Goal: Task Accomplishment & Management: Manage account settings

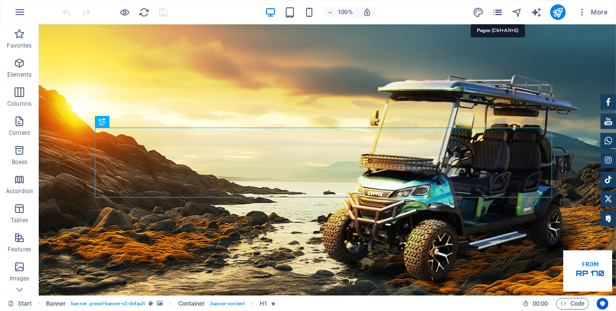
click at [501, 16] on icon "pages" at bounding box center [497, 12] width 11 height 11
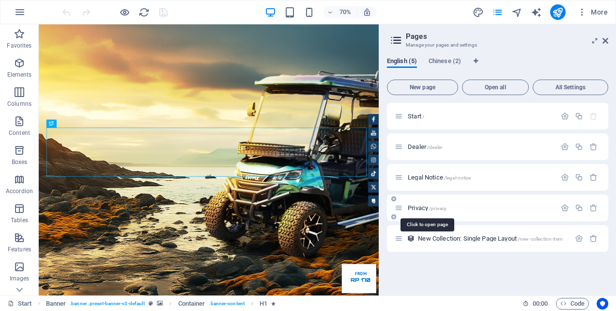
click at [426, 210] on span "Privacy /privacy" at bounding box center [427, 207] width 39 height 7
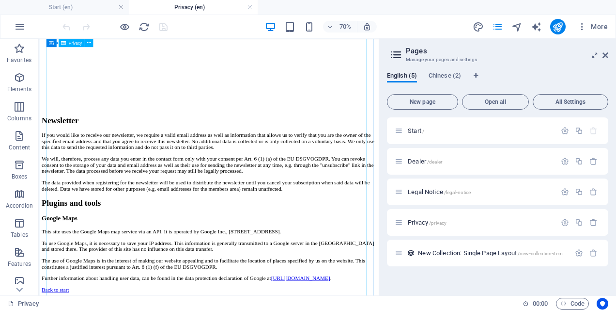
scroll to position [2664, 0]
click at [366, 31] on button "button" at bounding box center [367, 27] width 19 height 12
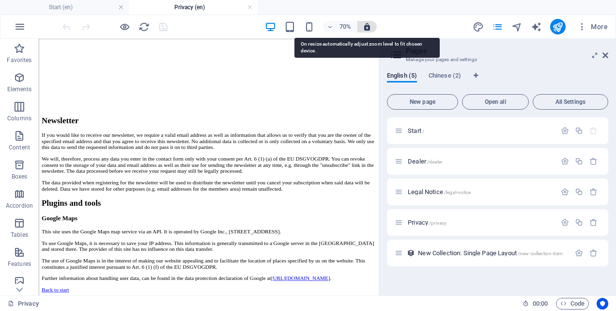
click at [367, 27] on icon "button" at bounding box center [367, 26] width 9 height 9
click at [367, 28] on icon "button" at bounding box center [367, 26] width 9 height 9
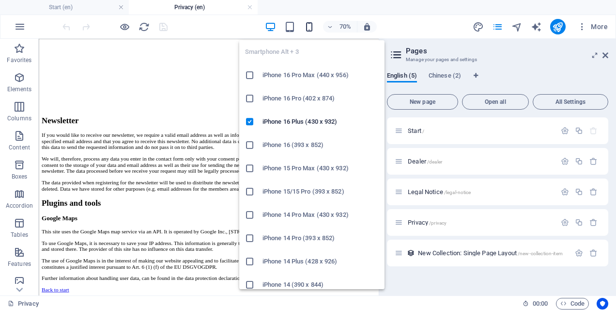
click at [312, 28] on icon "button" at bounding box center [309, 26] width 11 height 11
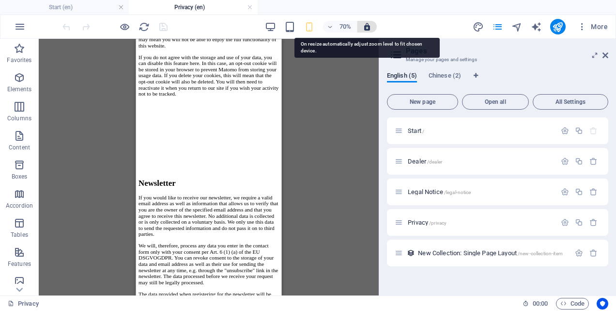
click at [366, 25] on icon "button" at bounding box center [367, 26] width 9 height 9
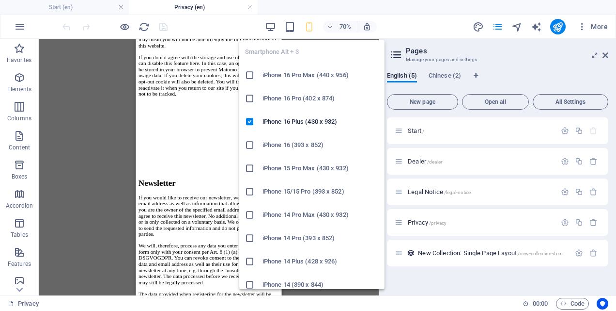
click at [304, 29] on icon "button" at bounding box center [309, 26] width 11 height 11
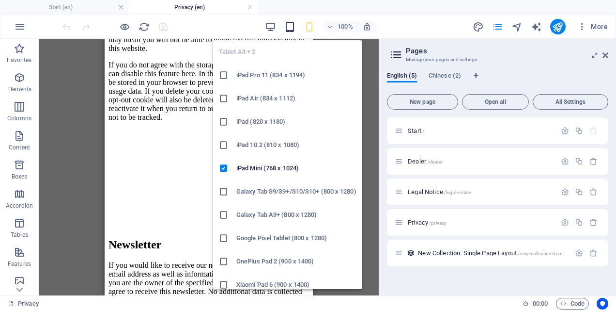
click at [290, 21] on icon "button" at bounding box center [289, 26] width 11 height 11
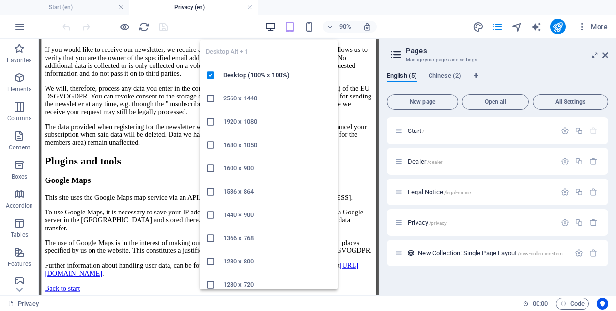
click at [271, 27] on icon "button" at bounding box center [270, 26] width 11 height 11
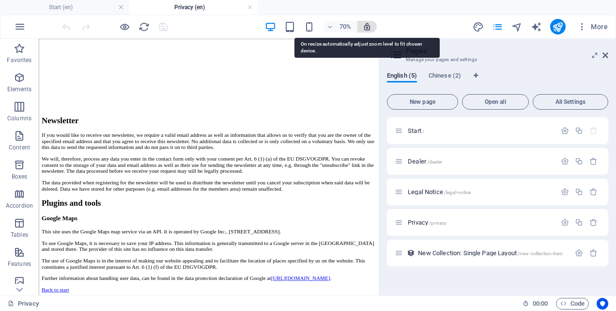
click at [371, 31] on icon "button" at bounding box center [367, 26] width 9 height 9
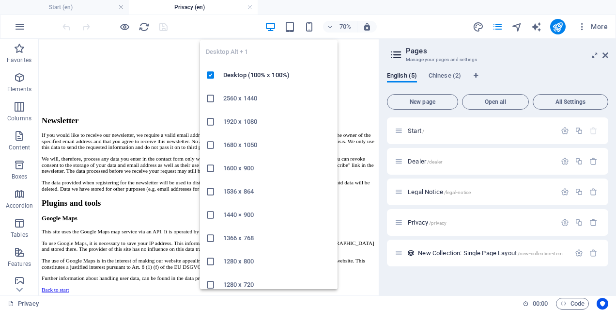
click at [274, 25] on icon "button" at bounding box center [270, 26] width 11 height 11
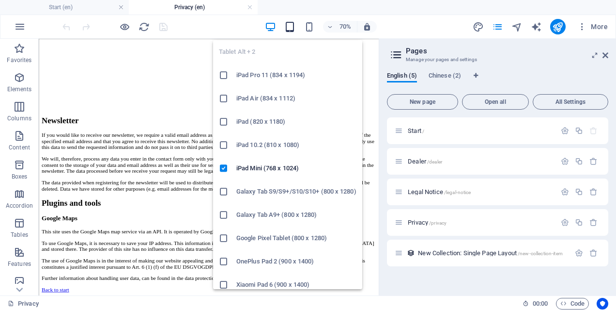
click at [293, 27] on icon "button" at bounding box center [289, 26] width 11 height 11
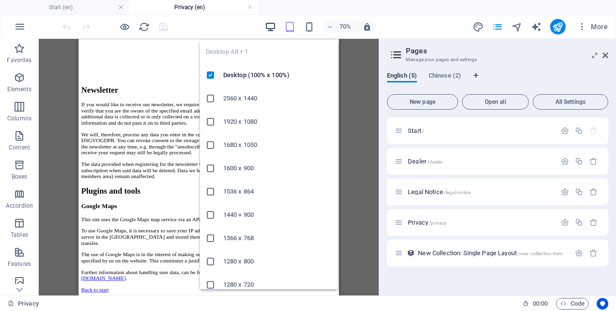
click at [266, 30] on icon "button" at bounding box center [270, 26] width 11 height 11
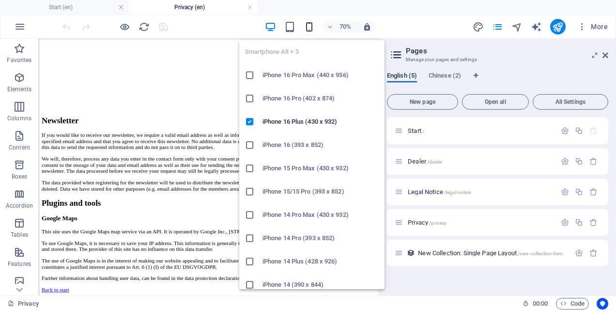
click at [312, 26] on icon "button" at bounding box center [309, 26] width 11 height 11
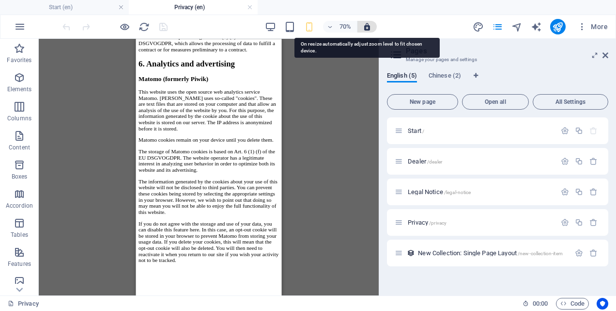
click at [370, 25] on icon "button" at bounding box center [367, 26] width 9 height 9
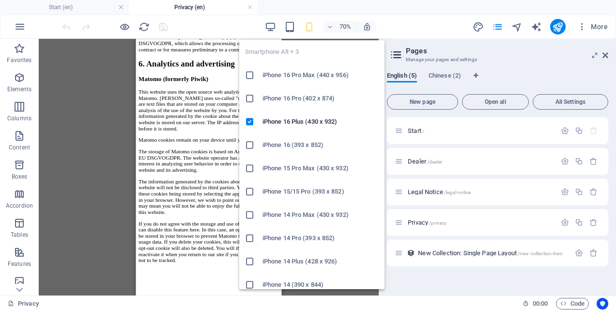
click at [309, 29] on icon "button" at bounding box center [309, 26] width 11 height 11
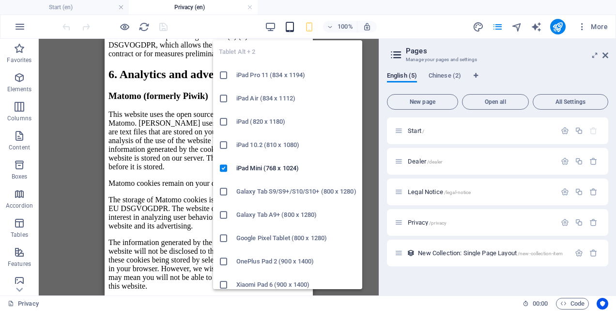
click at [288, 30] on icon "button" at bounding box center [289, 26] width 11 height 11
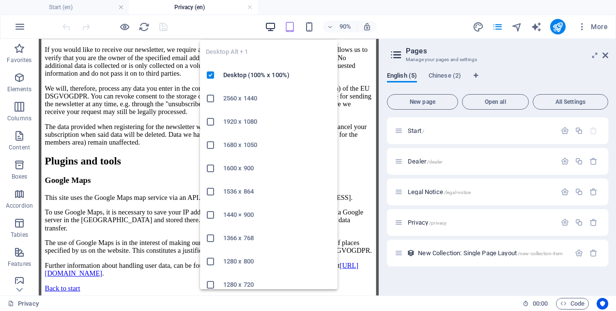
click at [271, 28] on icon "button" at bounding box center [270, 26] width 11 height 11
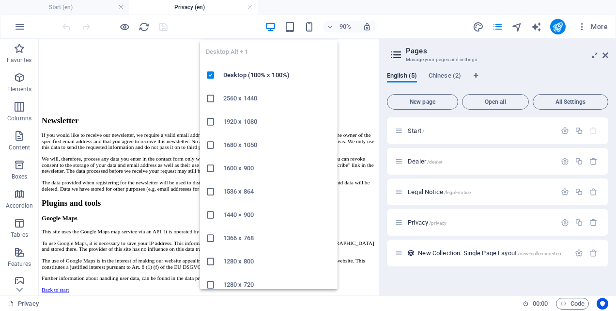
scroll to position [2223, 0]
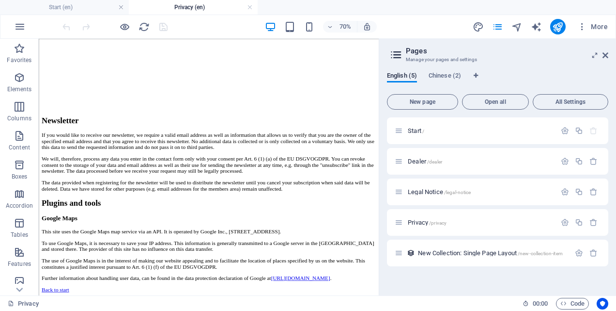
click at [396, 10] on ul "Start (en) Privacy (en)" at bounding box center [308, 7] width 616 height 15
click at [419, 194] on span "Legal Notice /legal-notice" at bounding box center [439, 191] width 63 height 7
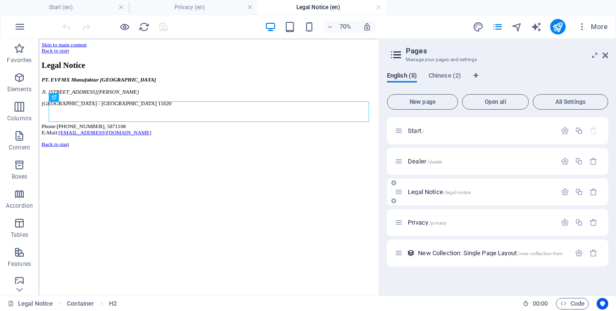
scroll to position [0, 0]
click at [416, 221] on span "Privacy /privacy" at bounding box center [427, 222] width 39 height 7
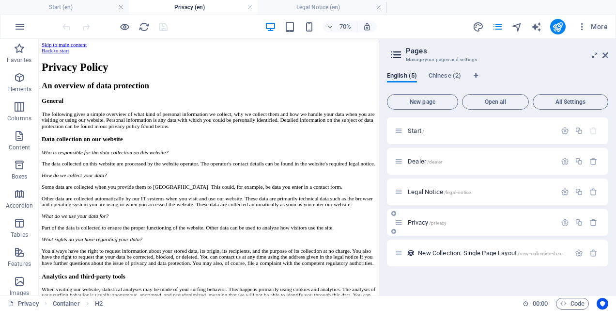
scroll to position [2223, 0]
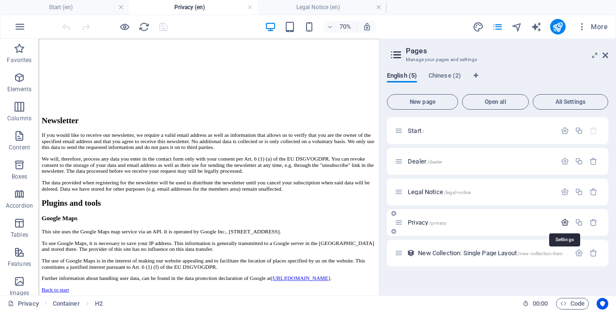
click at [564, 221] on icon "button" at bounding box center [565, 222] width 8 height 8
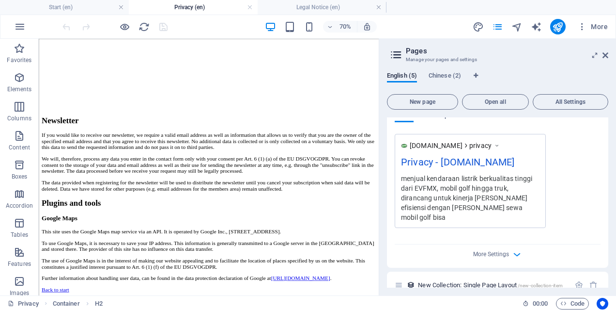
scroll to position [372, 0]
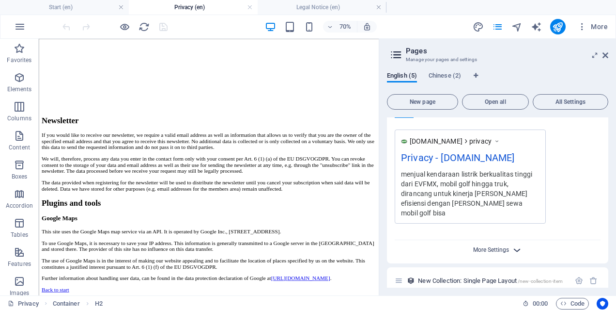
click at [498, 246] on span "More Settings" at bounding box center [491, 249] width 36 height 7
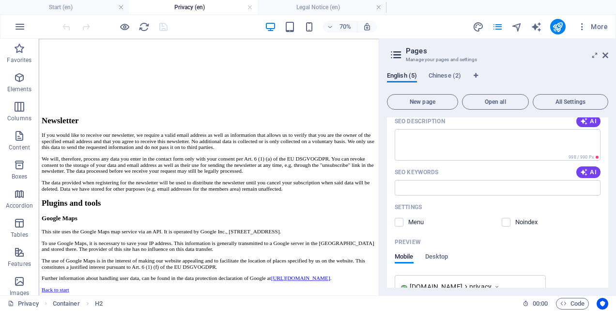
scroll to position [275, 0]
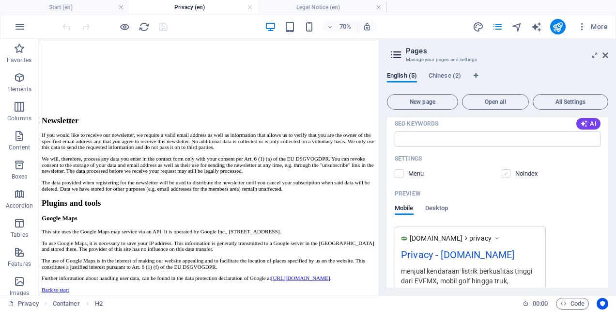
click at [504, 171] on label at bounding box center [506, 173] width 9 height 9
click at [0, 0] on input "checkbox" at bounding box center [0, 0] width 0 height 0
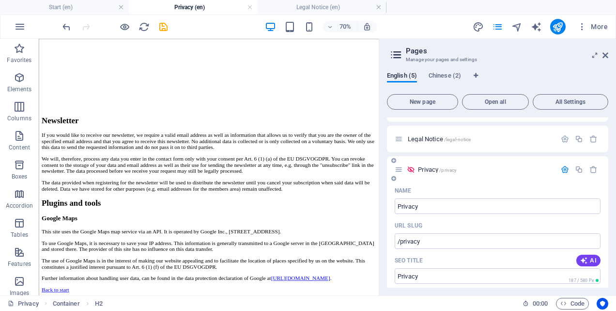
scroll to position [0, 0]
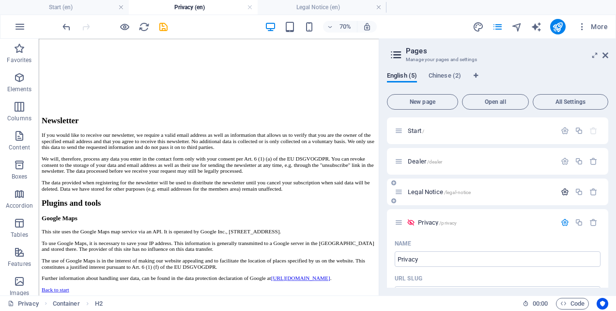
click at [564, 195] on icon "button" at bounding box center [565, 192] width 8 height 8
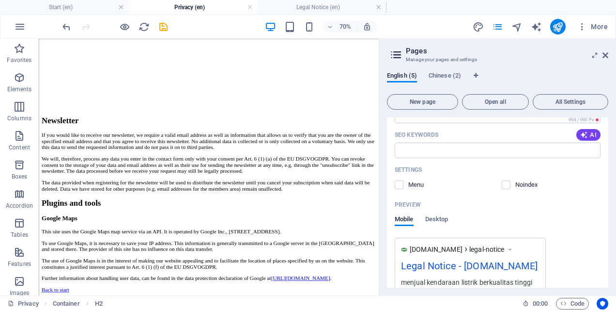
scroll to position [242, 0]
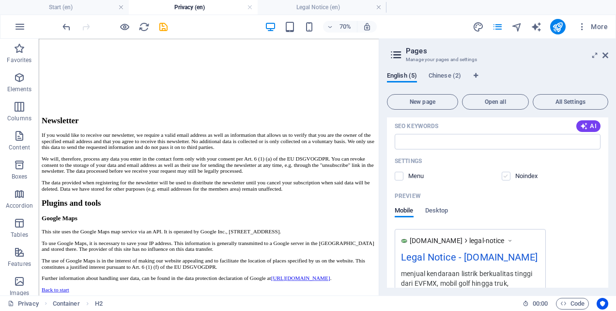
click at [508, 174] on label at bounding box center [506, 176] width 9 height 9
click at [0, 0] on input "checkbox" at bounding box center [0, 0] width 0 height 0
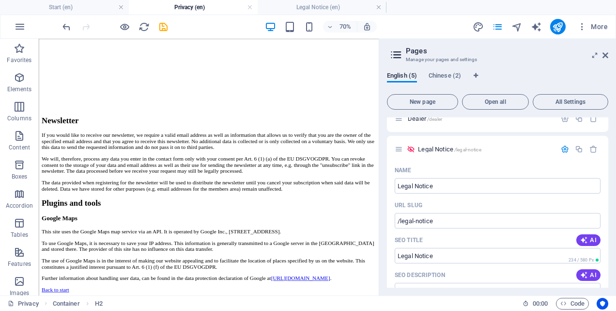
scroll to position [0, 0]
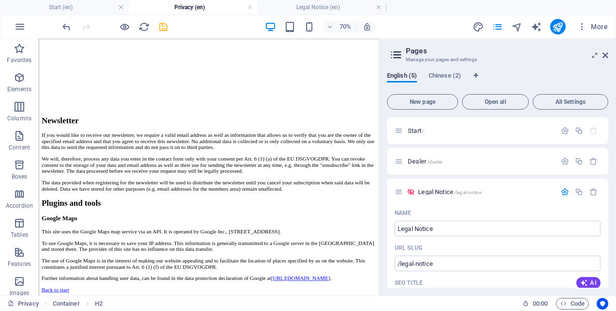
click at [166, 24] on icon "save" at bounding box center [163, 26] width 11 height 11
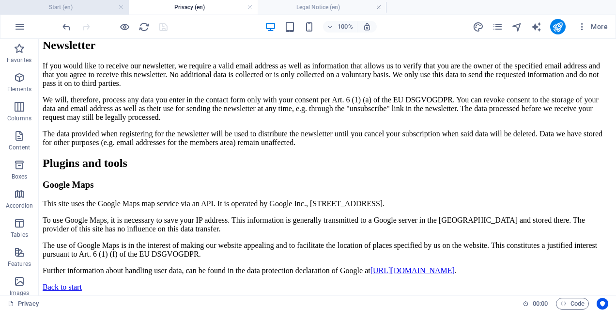
click at [70, 9] on h4 "Start (en)" at bounding box center [64, 7] width 129 height 11
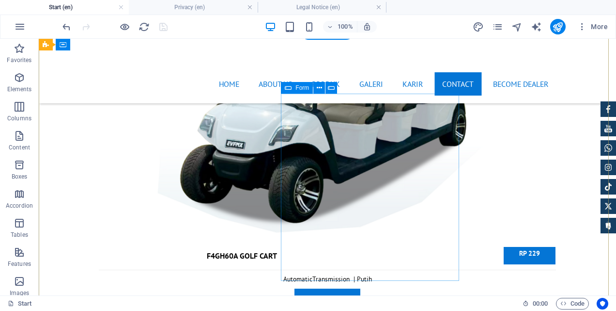
scroll to position [5402, 0]
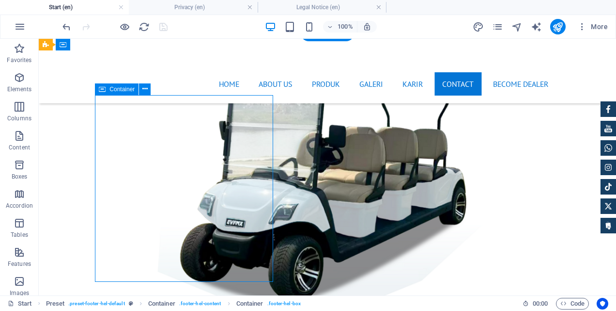
scroll to position [5420, 0]
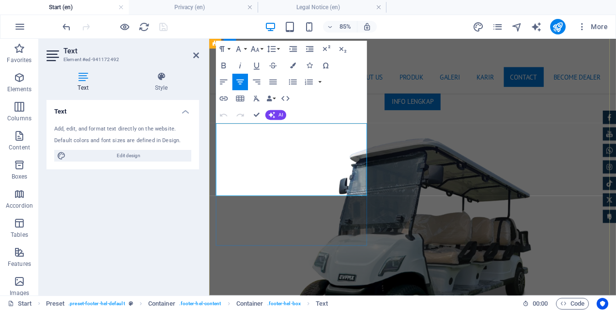
click at [288, 171] on icon "button" at bounding box center [288, 173] width 6 height 6
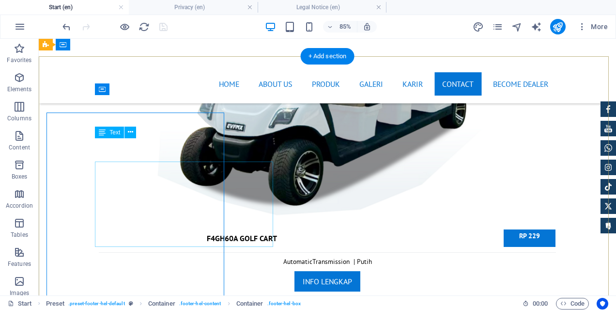
scroll to position [5402, 0]
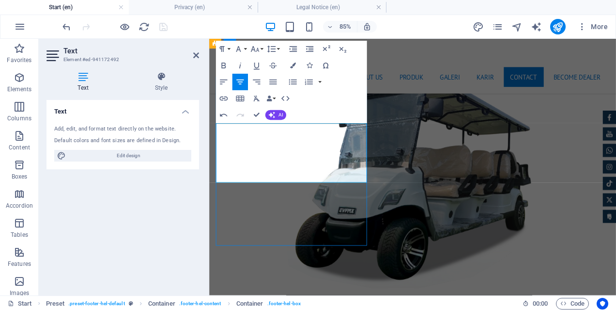
scroll to position [5402, 0]
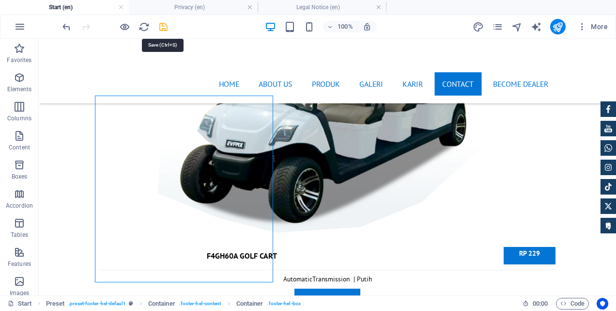
click at [164, 27] on icon "save" at bounding box center [163, 26] width 11 height 11
checkbox input "false"
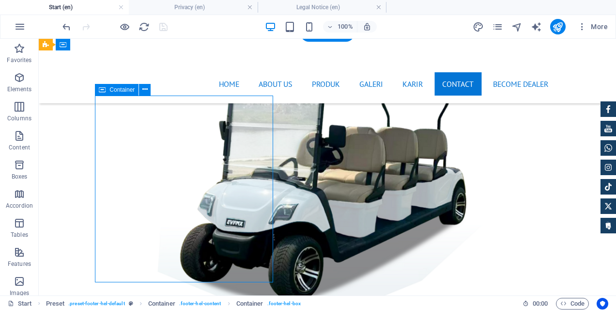
scroll to position [5419, 0]
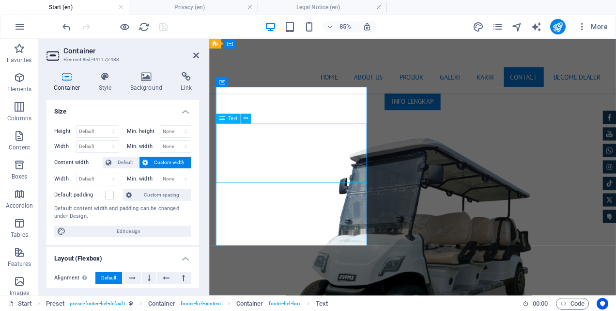
drag, startPoint x: 345, startPoint y: 201, endPoint x: 494, endPoint y: 176, distance: 151.3
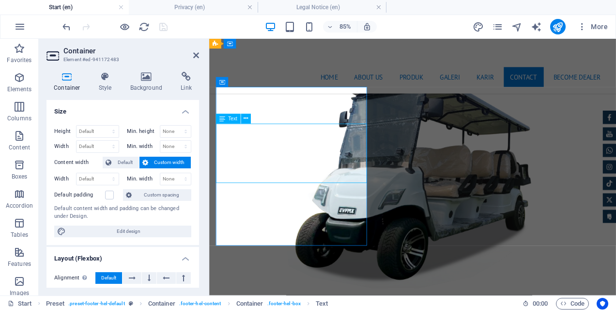
scroll to position [5402, 0]
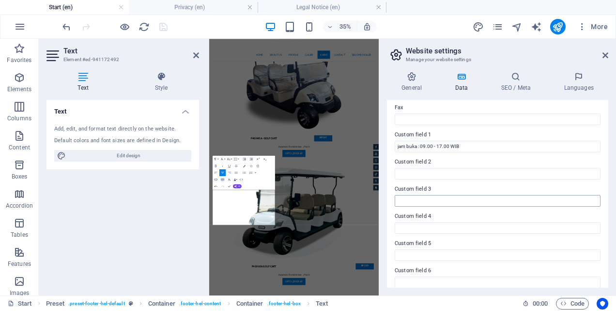
scroll to position [278, 0]
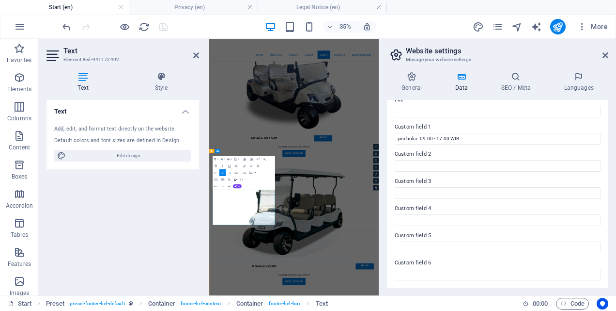
click at [605, 57] on icon at bounding box center [606, 55] width 6 height 8
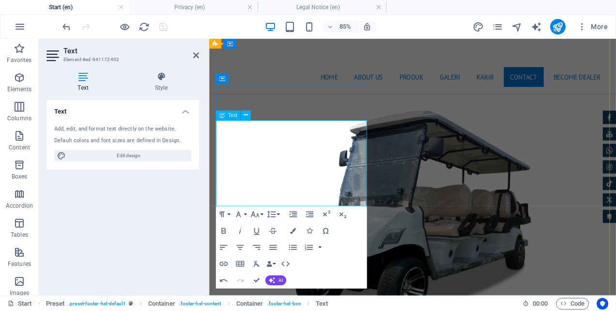
scroll to position [5423, 0]
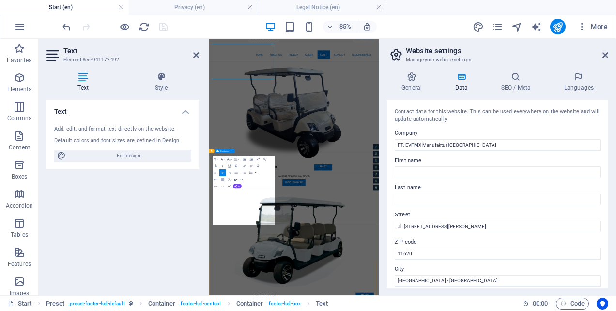
scroll to position [5505, 0]
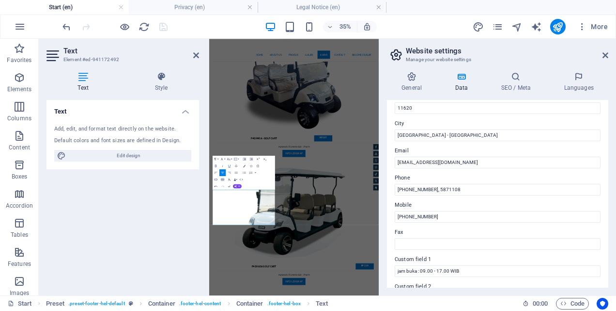
scroll to position [194, 0]
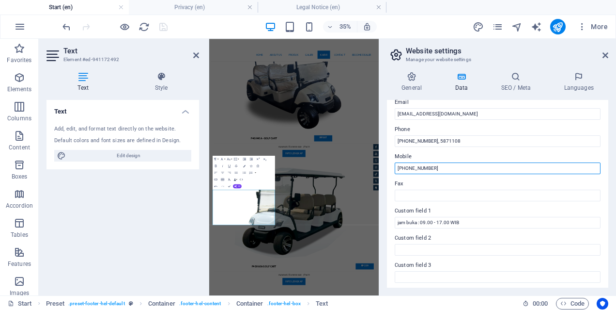
click at [455, 166] on input "[PHONE_NUMBER]" at bounding box center [498, 168] width 206 height 12
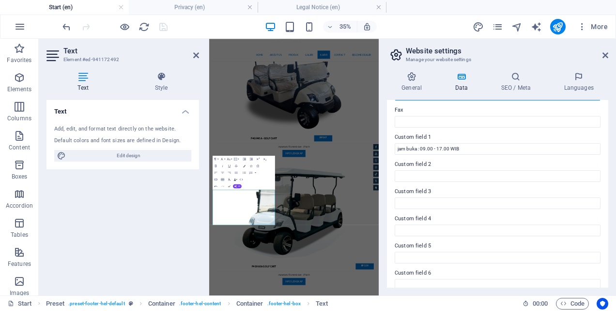
scroll to position [278, 0]
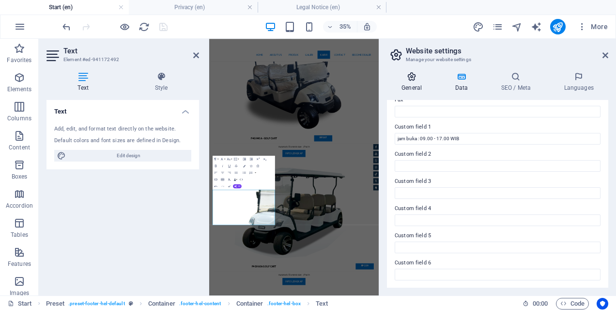
click at [413, 80] on icon at bounding box center [411, 77] width 49 height 10
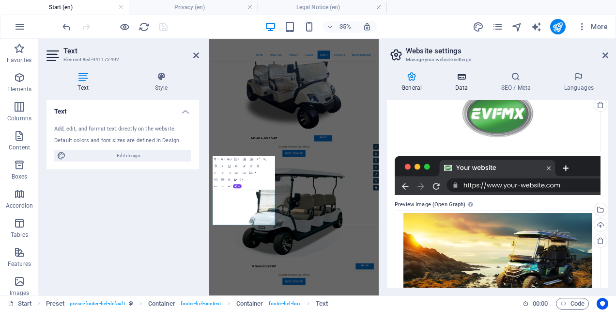
scroll to position [60, 0]
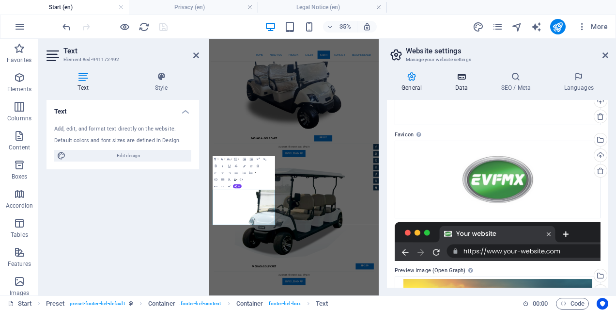
click at [465, 78] on icon at bounding box center [461, 77] width 42 height 10
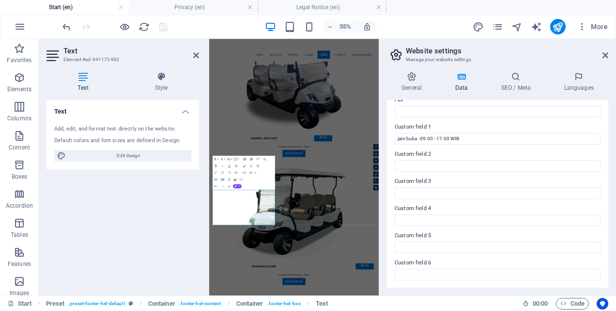
scroll to position [0, 0]
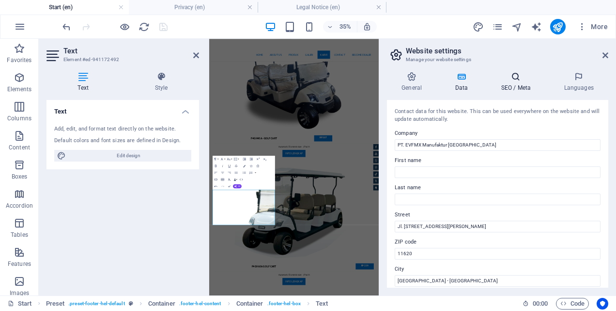
click at [517, 78] on icon at bounding box center [515, 77] width 59 height 10
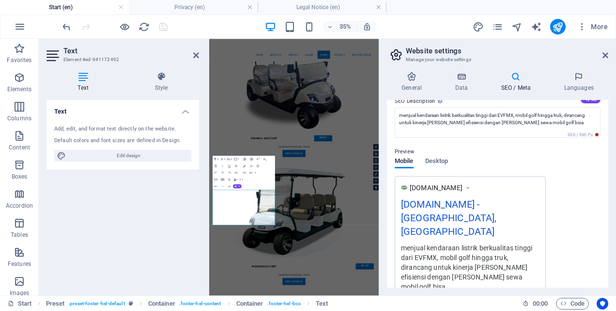
scroll to position [197, 0]
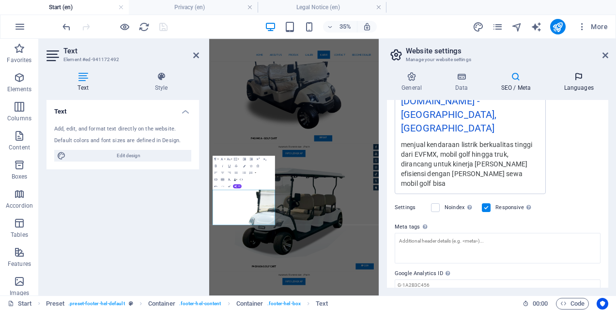
click at [570, 86] on h4 "Languages" at bounding box center [578, 82] width 59 height 20
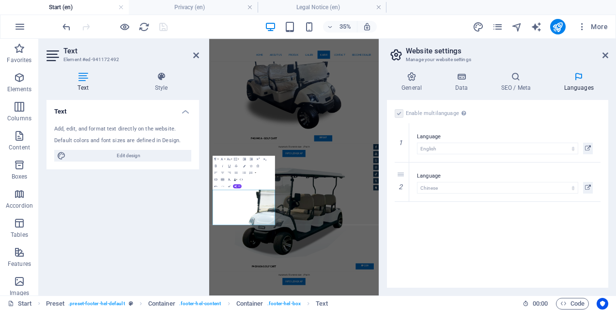
click at [397, 112] on label at bounding box center [399, 113] width 9 height 9
click at [401, 112] on label at bounding box center [399, 113] width 9 height 9
click at [515, 80] on icon at bounding box center [515, 77] width 59 height 10
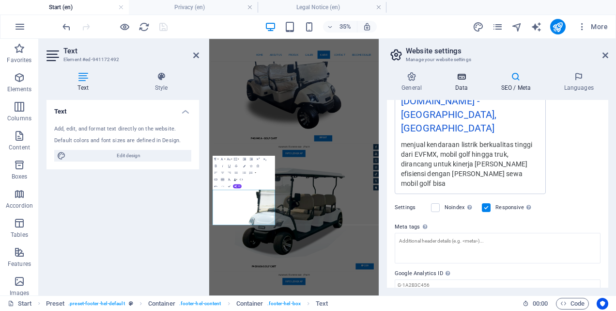
click at [472, 86] on h4 "Data" at bounding box center [463, 82] width 46 height 20
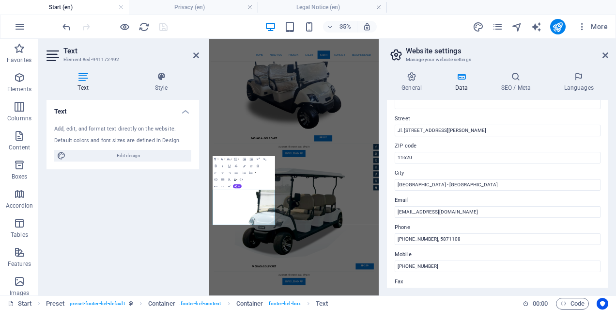
scroll to position [97, 0]
click at [604, 54] on icon at bounding box center [606, 55] width 6 height 8
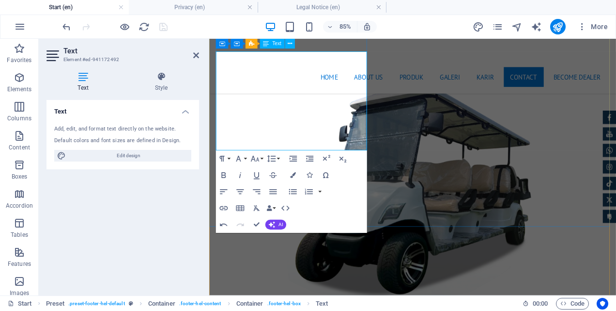
scroll to position [5471, 0]
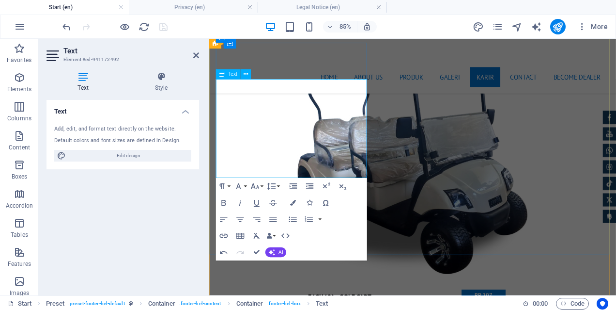
scroll to position [5505, 0]
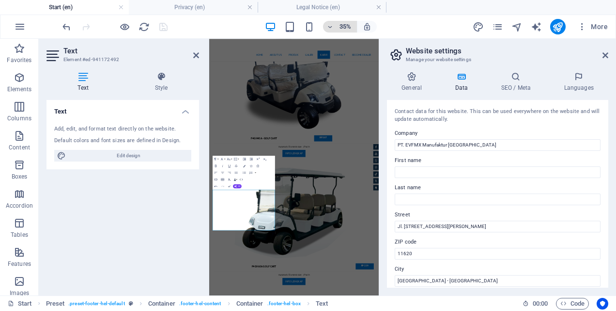
click at [336, 27] on span "35%" at bounding box center [340, 27] width 26 height 12
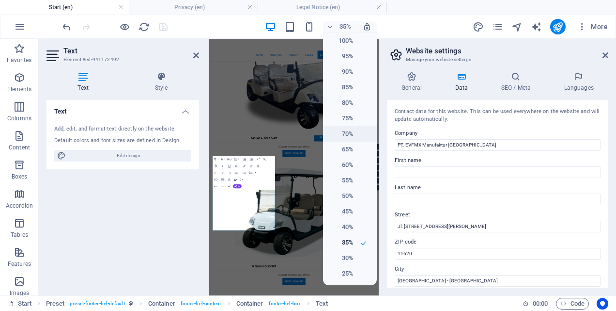
click at [344, 136] on h6 "70%" at bounding box center [341, 134] width 25 height 12
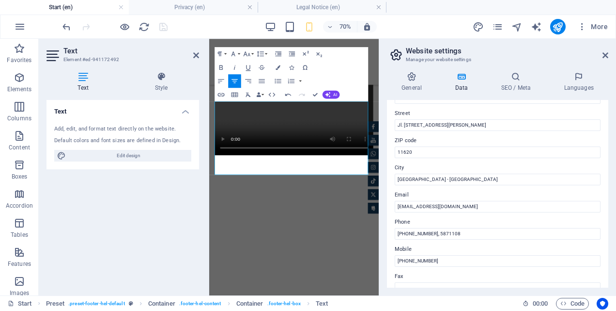
scroll to position [145, 0]
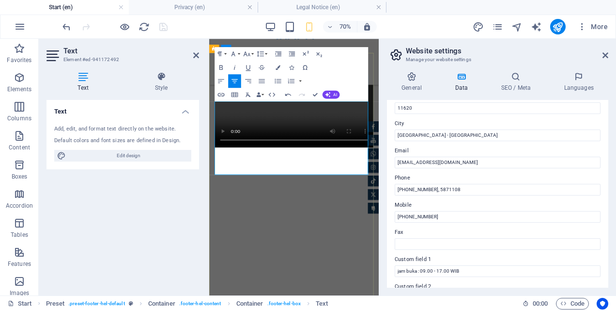
click at [603, 55] on icon at bounding box center [606, 55] width 6 height 8
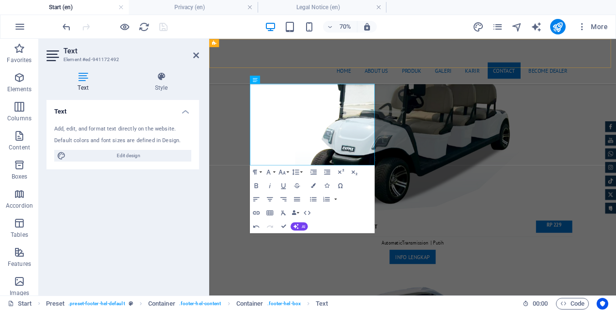
scroll to position [5505, 0]
click at [172, 196] on div "Text Add, edit, and format text directly on the website. Default colors and fon…" at bounding box center [123, 194] width 153 height 188
click at [163, 73] on icon at bounding box center [162, 77] width 76 height 10
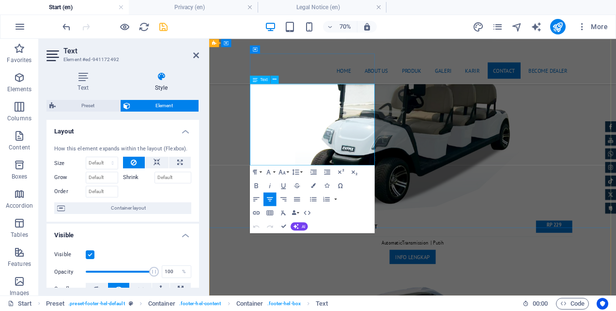
click at [23, 85] on p "Elements" at bounding box center [19, 89] width 25 height 8
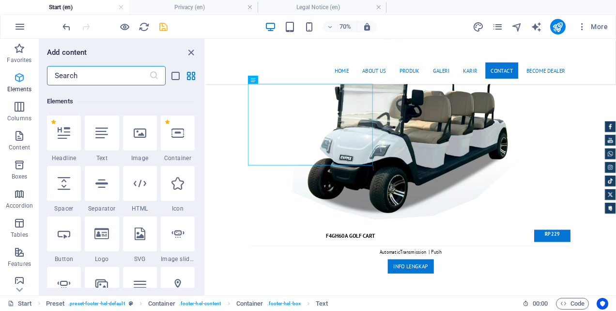
scroll to position [103, 0]
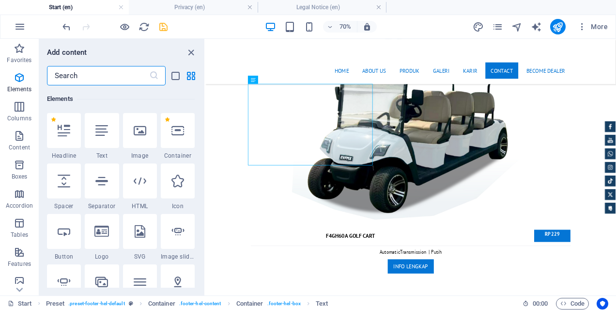
click at [89, 78] on input "text" at bounding box center [98, 75] width 102 height 19
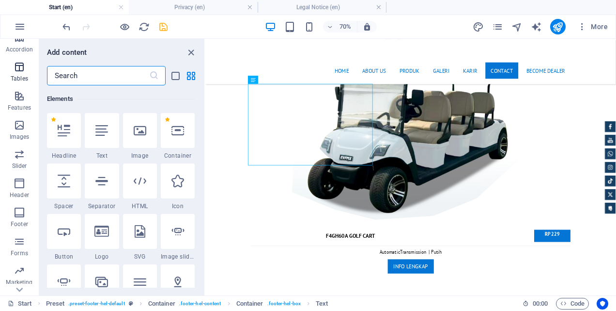
scroll to position [179, 0]
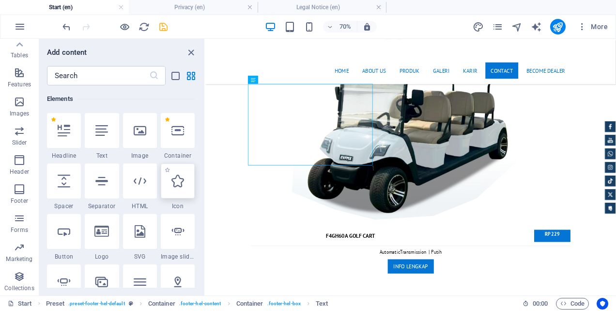
click at [170, 192] on div at bounding box center [178, 180] width 34 height 35
select select "xMidYMid"
select select "px"
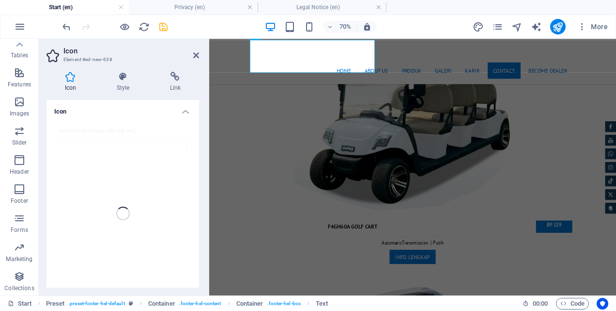
scroll to position [5525, 0]
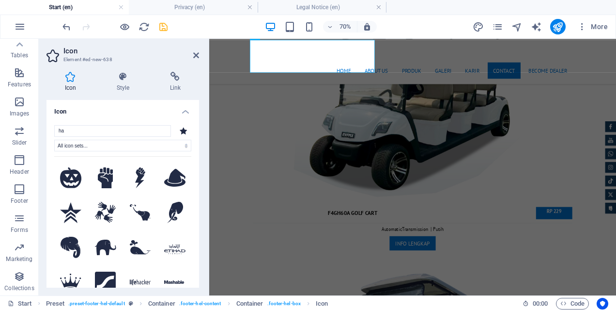
type input "h"
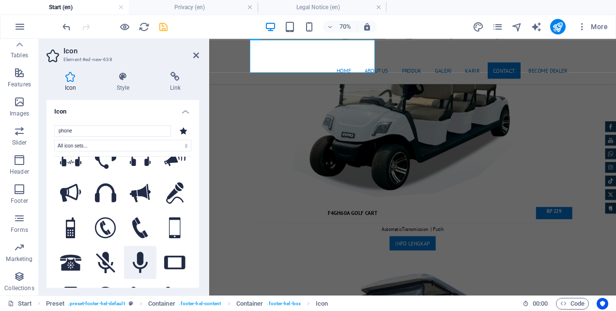
scroll to position [0, 0]
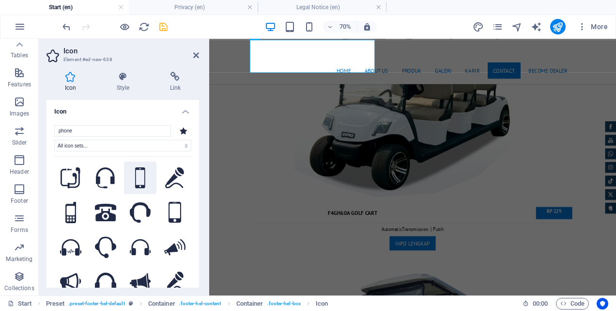
type input "phone"
drag, startPoint x: 139, startPoint y: 171, endPoint x: 132, endPoint y: 181, distance: 12.4
click at [135, 186] on icon at bounding box center [140, 177] width 10 height 21
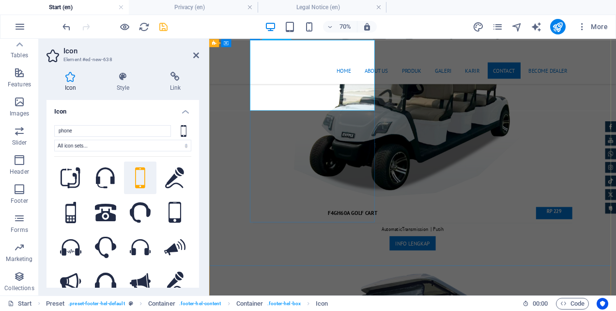
click at [198, 52] on icon at bounding box center [196, 55] width 6 height 8
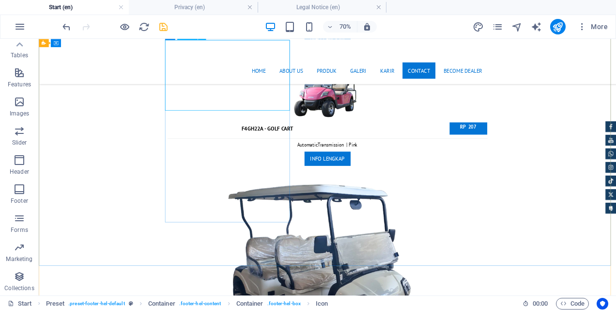
drag, startPoint x: 285, startPoint y: 112, endPoint x: 246, endPoint y: 225, distance: 119.5
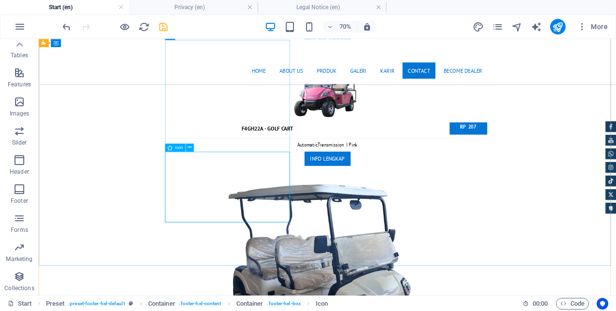
select select "xMidYMid"
select select "px"
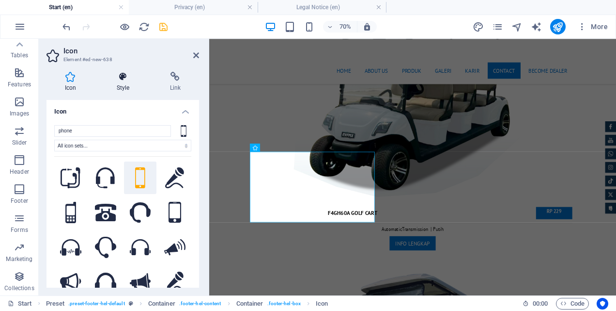
click at [121, 77] on icon at bounding box center [122, 77] width 49 height 10
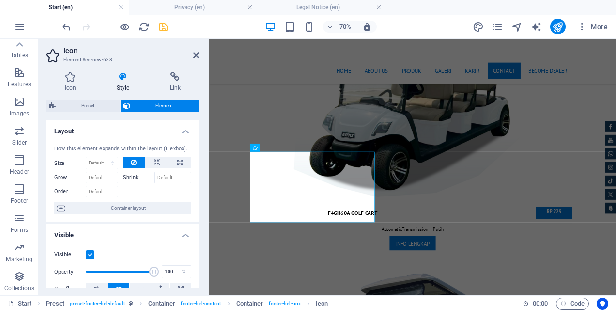
click at [131, 178] on label "Shrink" at bounding box center [138, 178] width 31 height 12
click at [155, 178] on input "Shrink" at bounding box center [173, 178] width 37 height 12
click at [160, 162] on button at bounding box center [156, 162] width 23 height 12
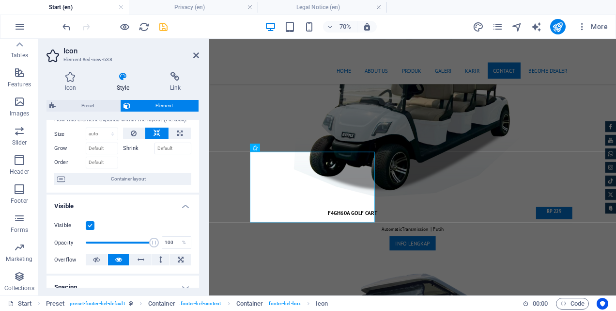
scroll to position [48, 0]
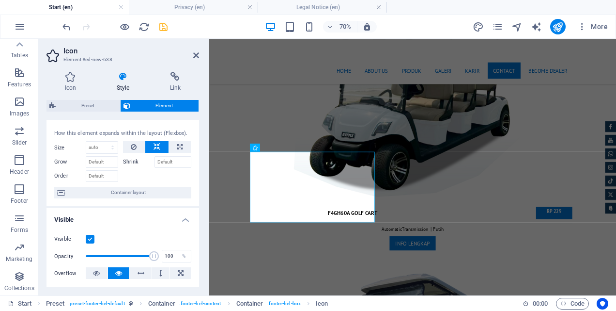
scroll to position [0, 0]
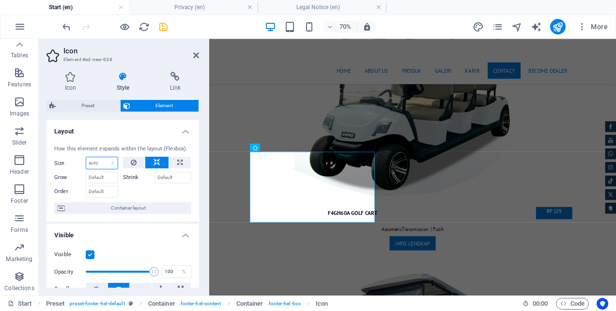
click at [107, 164] on select "Default auto px % 1/1 1/2 1/3 1/4 1/5 1/6 1/7 1/8 1/9 1/10" at bounding box center [101, 163] width 31 height 12
select select "1/2"
click at [103, 157] on select "Default auto px % 1/1 1/2 1/3 1/4 1/5 1/6 1/7 1/8 1/9 1/10" at bounding box center [101, 163] width 31 height 12
type input "50"
select select "%"
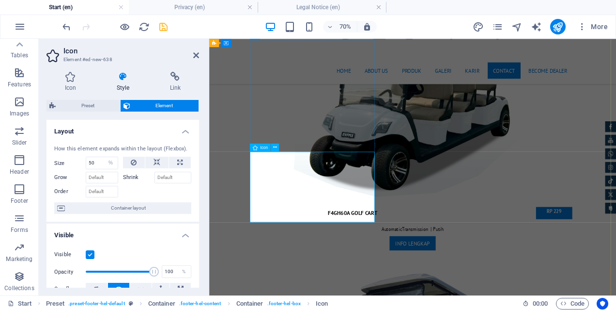
type input "10"
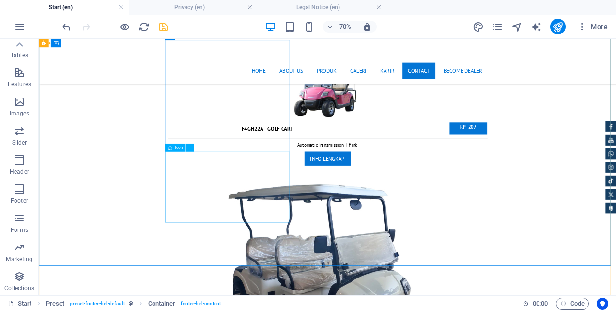
drag, startPoint x: 309, startPoint y: 235, endPoint x: 301, endPoint y: 258, distance: 23.9
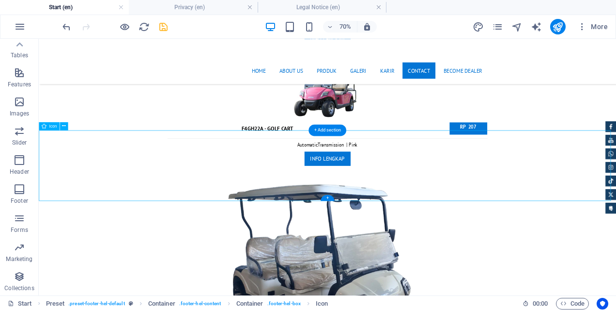
scroll to position [5331, 0]
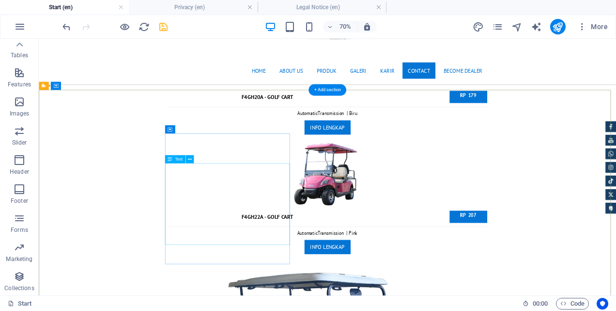
scroll to position [5428, 0]
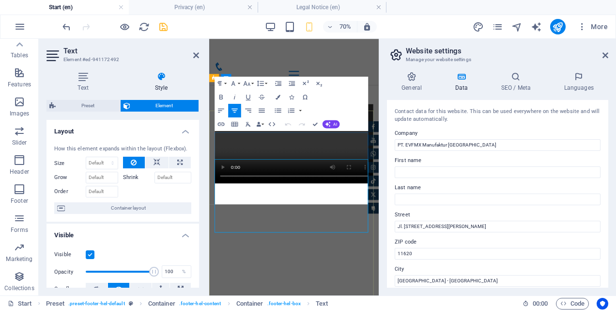
scroll to position [11075, 0]
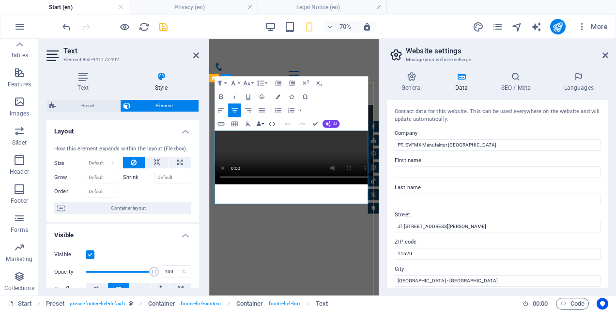
click at [261, 124] on icon "button" at bounding box center [258, 123] width 5 height 5
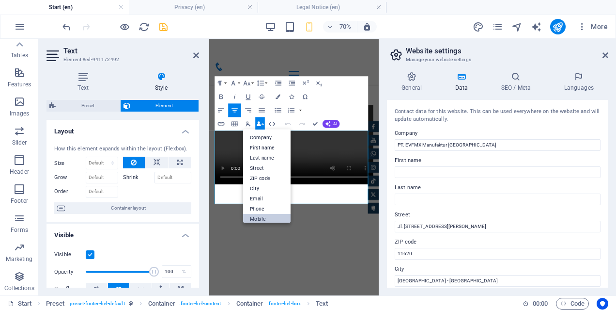
click at [265, 216] on link "Mobile" at bounding box center [266, 218] width 47 height 10
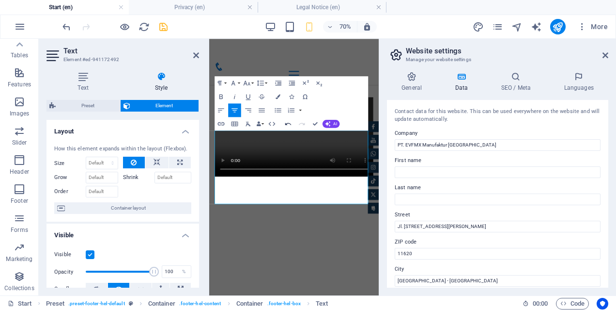
click at [290, 122] on icon "button" at bounding box center [288, 124] width 8 height 8
click at [261, 122] on icon "button" at bounding box center [258, 123] width 5 height 5
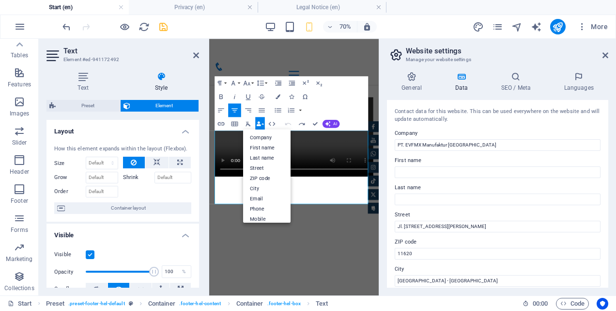
click at [338, 96] on div "Paragraph Format Normal Heading 1 Heading 2 Heading 3 Heading 4 Heading 5 Headi…" at bounding box center [292, 103] width 154 height 54
click at [262, 121] on button "Data Bindings" at bounding box center [260, 124] width 10 height 14
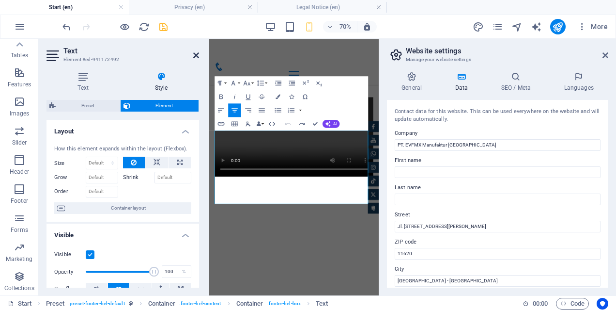
click at [194, 55] on icon at bounding box center [196, 55] width 6 height 8
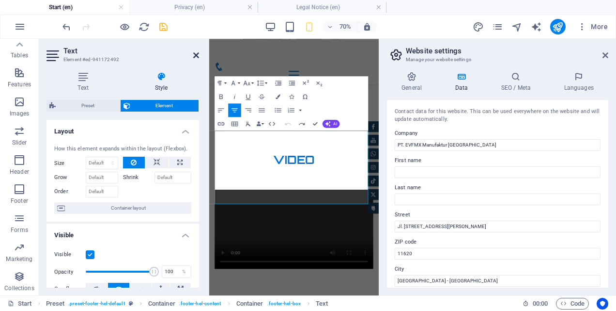
scroll to position [5505, 0]
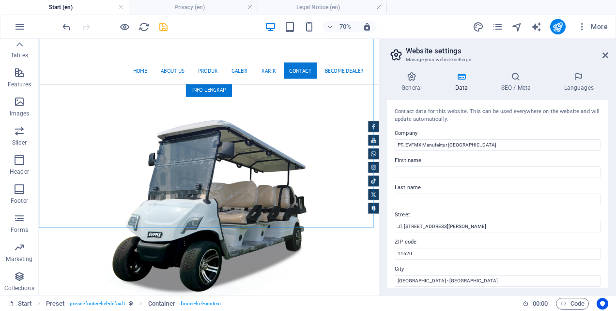
click at [611, 52] on aside "Website settings Manage your website settings General Data SEO / Meta Languages…" at bounding box center [497, 167] width 237 height 256
click at [608, 54] on icon at bounding box center [606, 55] width 6 height 8
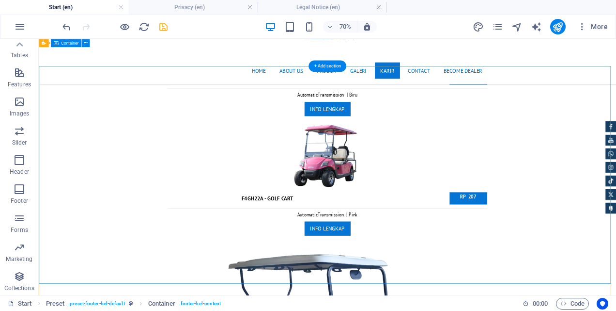
scroll to position [5312, 0]
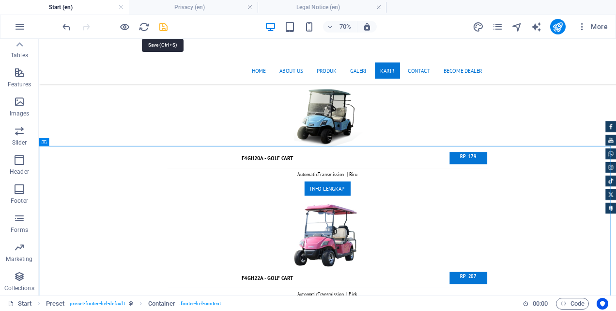
click at [164, 29] on icon "save" at bounding box center [163, 26] width 11 height 11
checkbox input "false"
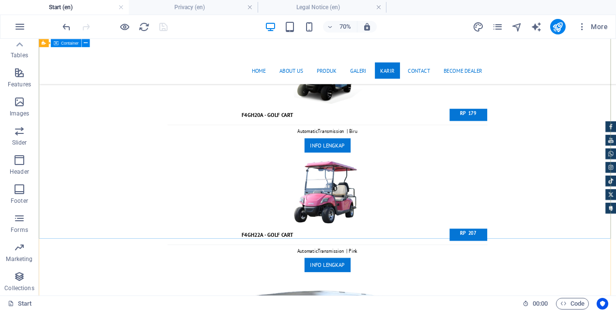
scroll to position [5263, 0]
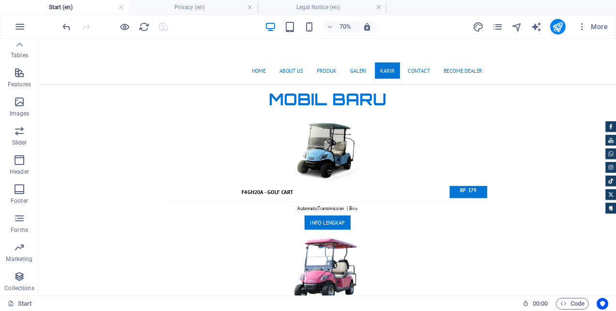
click at [67, 6] on h4 "Start (en)" at bounding box center [64, 7] width 129 height 11
click at [496, 24] on icon "pages" at bounding box center [497, 26] width 11 height 11
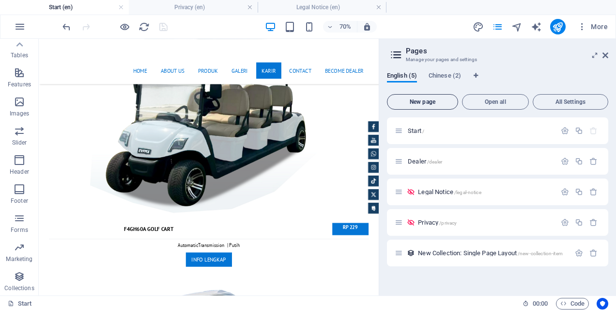
click at [430, 106] on button "New page" at bounding box center [422, 102] width 71 height 16
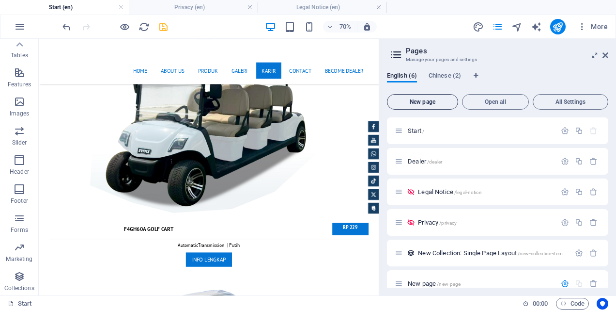
scroll to position [117, 0]
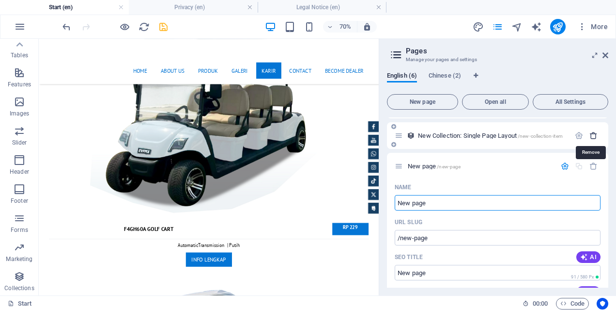
click at [592, 135] on icon "button" at bounding box center [594, 135] width 8 height 8
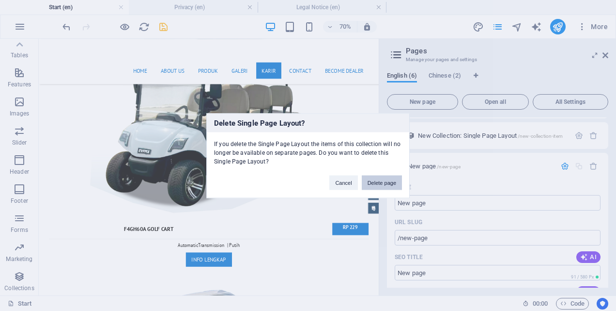
click at [388, 183] on button "Delete page" at bounding box center [382, 182] width 40 height 15
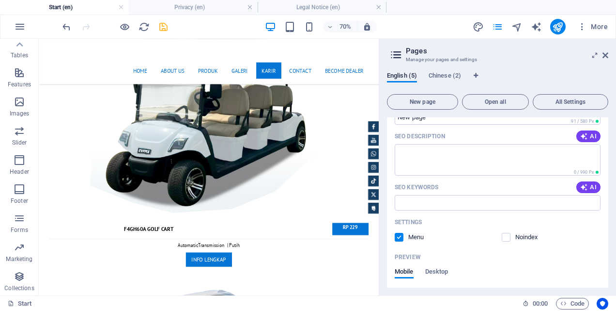
scroll to position [97, 0]
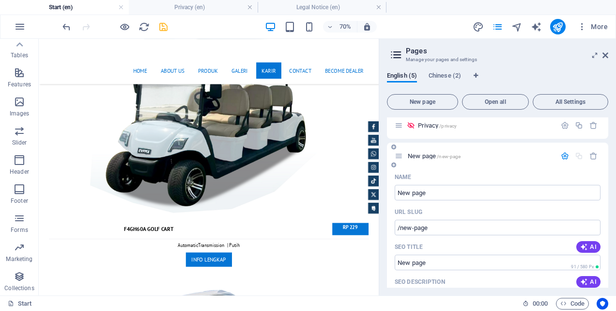
click at [563, 156] on icon "button" at bounding box center [565, 156] width 8 height 8
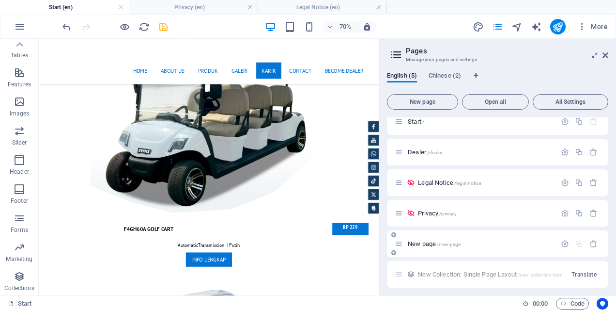
scroll to position [13, 0]
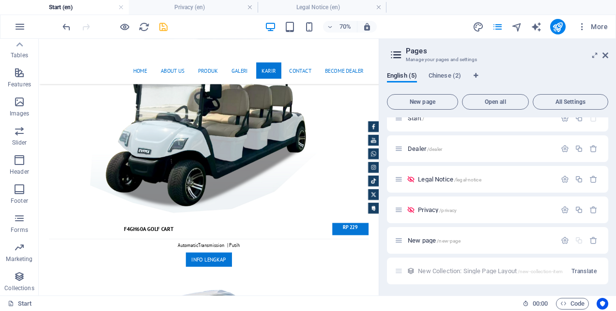
click at [460, 270] on div "New Collection: Single Page Layout /new-collection-item Translate" at bounding box center [497, 270] width 221 height 27
click at [439, 268] on div "New Collection: Single Page Layout /new-collection-item Translate" at bounding box center [497, 270] width 221 height 27
click at [582, 267] on span "Translate" at bounding box center [584, 271] width 25 height 8
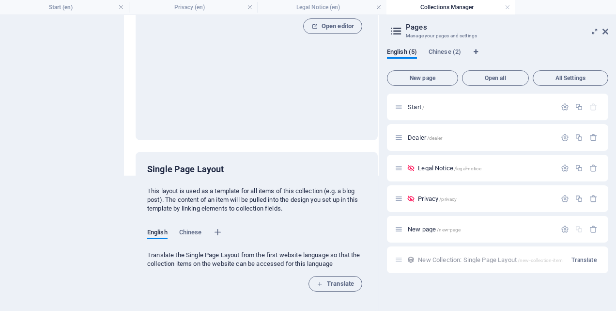
scroll to position [142, 0]
click at [425, 228] on span "New page /new-page" at bounding box center [434, 228] width 53 height 7
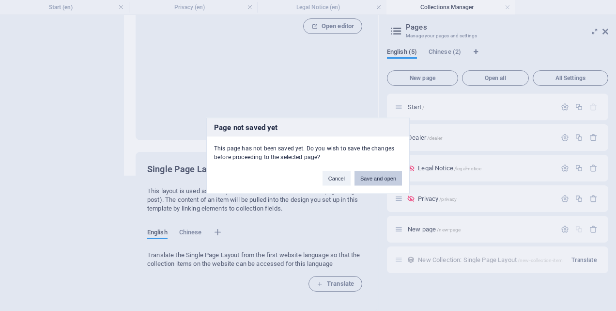
click at [379, 175] on button "Save and open" at bounding box center [378, 178] width 47 height 15
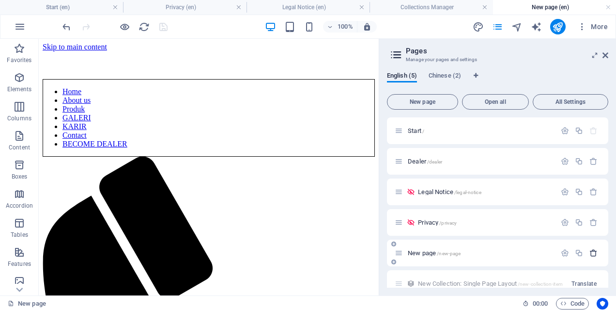
scroll to position [0, 0]
click at [594, 232] on div "Privacy /privacy" at bounding box center [497, 222] width 221 height 27
click at [591, 250] on icon "button" at bounding box center [594, 253] width 8 height 8
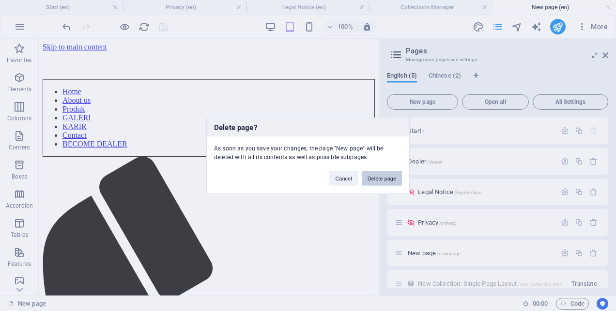
click at [380, 181] on button "Delete page" at bounding box center [382, 178] width 40 height 15
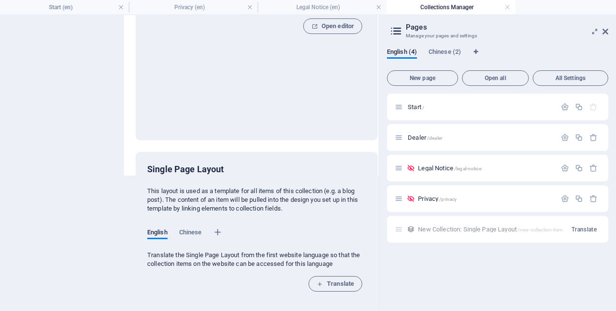
click at [473, 229] on div "New Collection: Single Page Layout /new-collection-item Translate" at bounding box center [497, 229] width 221 height 27
click at [415, 228] on div "New Collection: Single Page Layout /new-collection-item Translate" at bounding box center [497, 229] width 221 height 27
click at [591, 231] on span "Translate" at bounding box center [584, 229] width 25 height 8
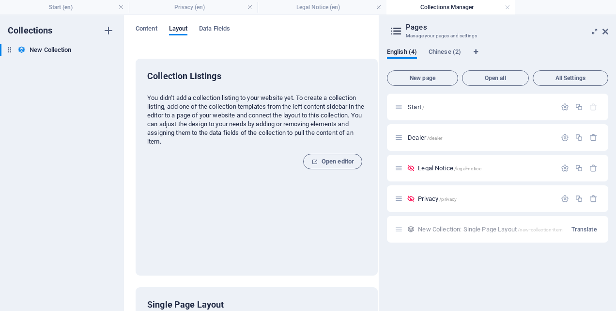
click at [470, 233] on div "New Collection: Single Page Layout /new-collection-item Translate" at bounding box center [497, 229] width 221 height 27
click at [402, 228] on div "New Collection: Single Page Layout /new-collection-item Translate" at bounding box center [497, 229] width 221 height 27
click at [510, 5] on link at bounding box center [508, 7] width 6 height 9
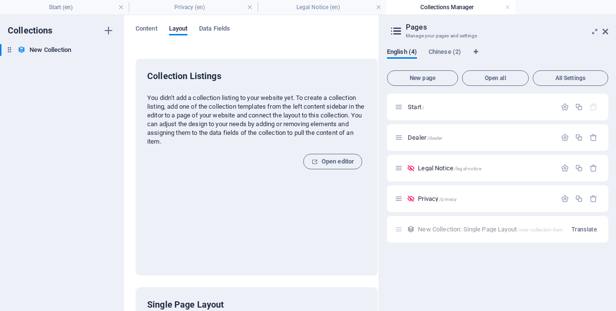
scroll to position [5263, 0]
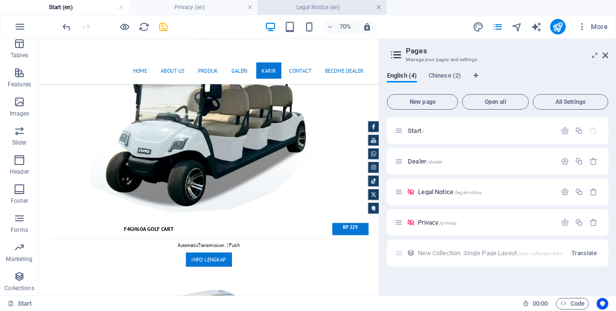
click at [380, 5] on link at bounding box center [379, 7] width 6 height 9
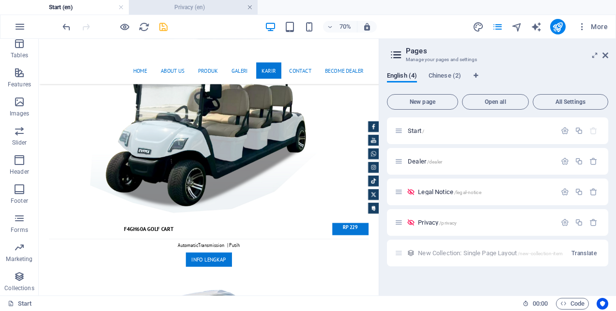
click at [247, 6] on link at bounding box center [250, 7] width 6 height 9
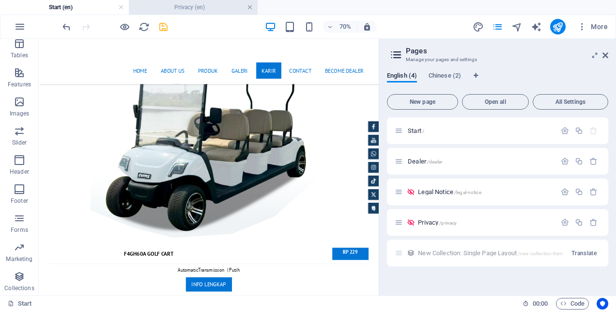
scroll to position [5284, 0]
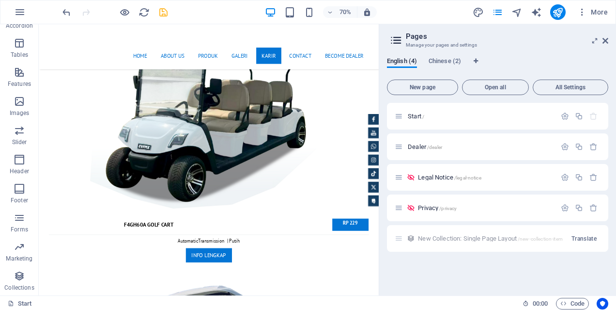
click at [446, 235] on div "New Collection: Single Page Layout /new-collection-item Translate" at bounding box center [497, 238] width 221 height 27
click at [451, 57] on span "Chinese (2)" at bounding box center [445, 62] width 32 height 14
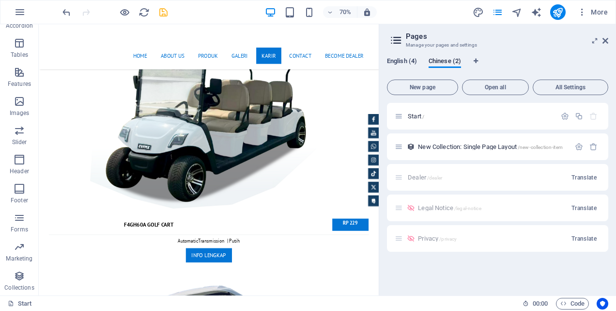
click at [395, 62] on span "English (4)" at bounding box center [402, 62] width 30 height 14
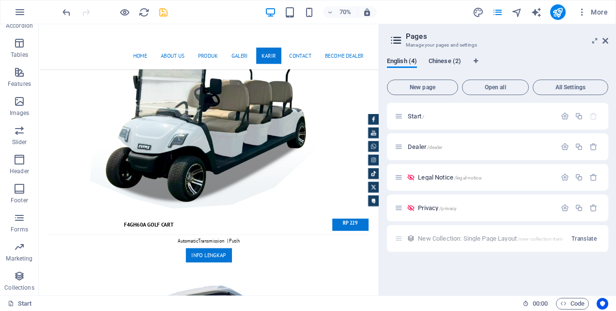
click at [453, 60] on span "Chinese (2)" at bounding box center [445, 62] width 32 height 14
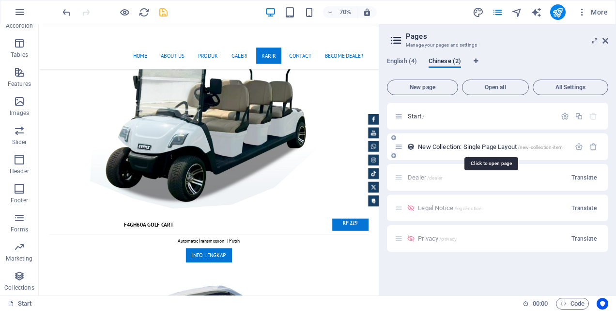
click at [448, 148] on span "New Collection: Single Page Layout /new-collection-item" at bounding box center [490, 146] width 145 height 7
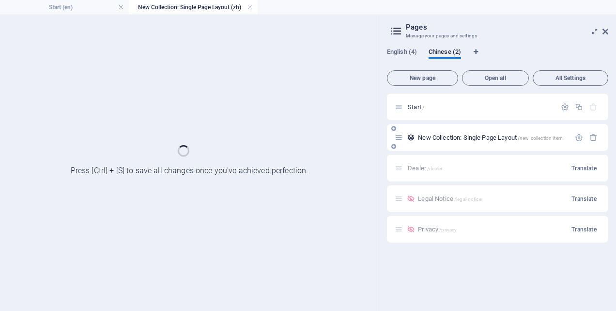
scroll to position [0, 0]
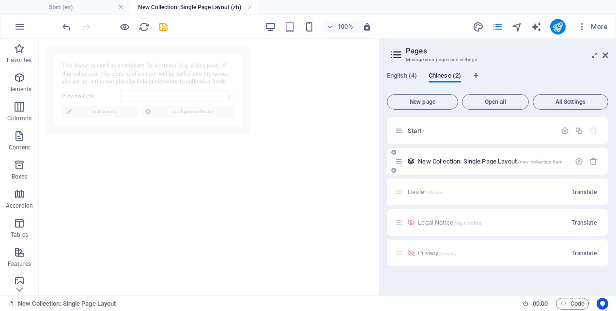
select select "68d5148dda81cbcc42047a4c"
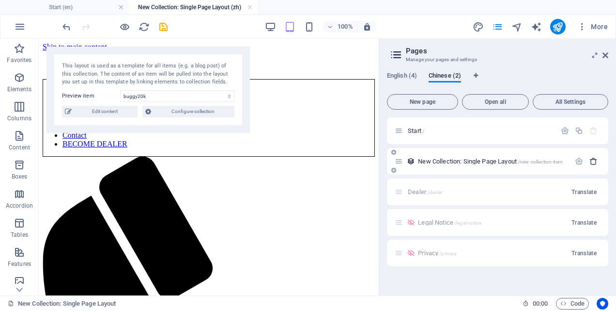
click at [594, 161] on icon "button" at bounding box center [594, 161] width 8 height 8
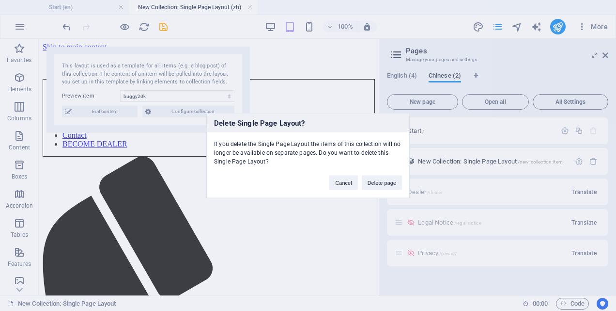
click at [383, 180] on button "Delete page" at bounding box center [382, 182] width 40 height 15
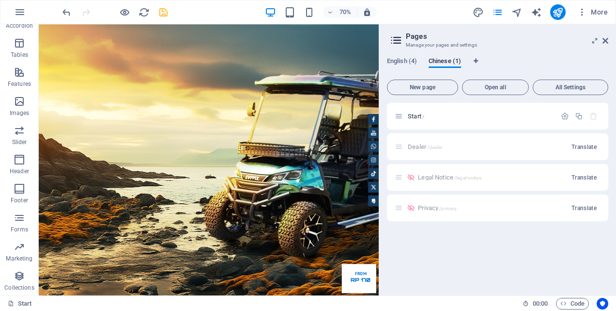
scroll to position [5284, 0]
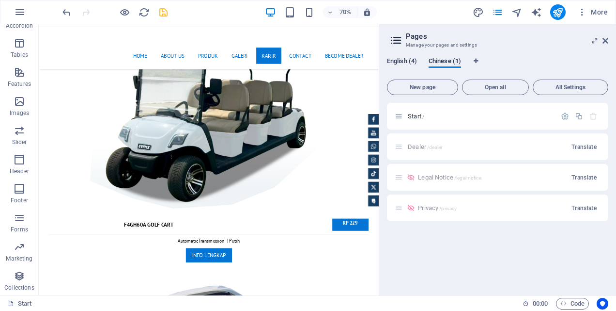
click at [400, 61] on span "English (4)" at bounding box center [402, 62] width 30 height 14
click at [435, 54] on div "English (4) Chinese (1) New page Open all All Settings Start / Dealer /dealer L…" at bounding box center [497, 172] width 237 height 246
click at [438, 60] on span "Chinese (1)" at bounding box center [445, 62] width 32 height 14
click at [400, 57] on span "English (4)" at bounding box center [402, 62] width 30 height 14
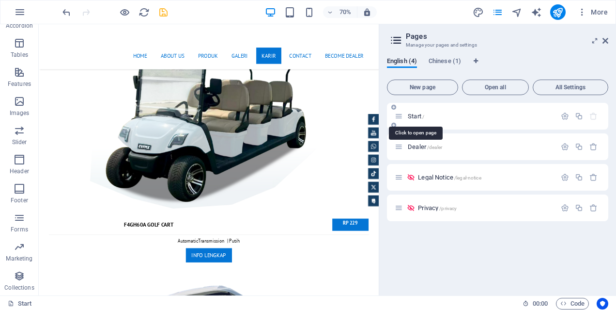
click at [416, 115] on span "Start /" at bounding box center [416, 115] width 16 height 7
click at [413, 145] on span "Dealer /dealer" at bounding box center [425, 146] width 34 height 7
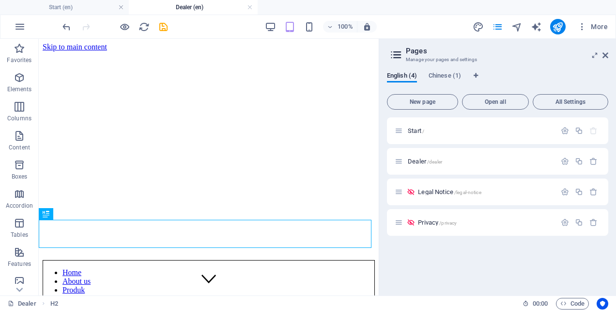
scroll to position [0, 0]
click at [414, 128] on span "Start /" at bounding box center [416, 130] width 16 height 7
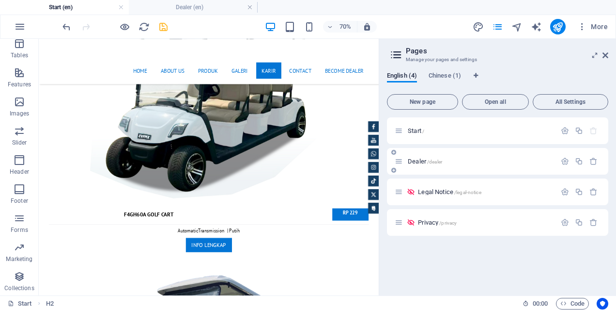
click at [415, 156] on div "Dealer /dealer" at bounding box center [475, 161] width 161 height 11
click at [416, 160] on span "Dealer /dealer" at bounding box center [425, 160] width 34 height 7
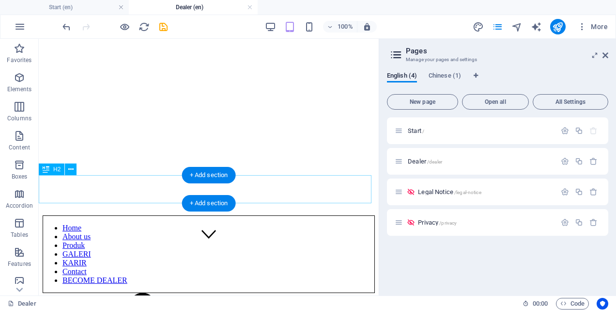
scroll to position [0, 0]
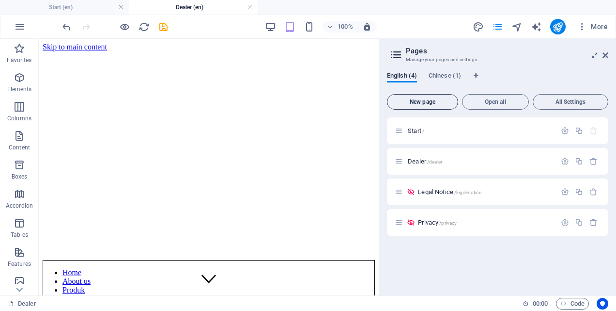
click at [441, 102] on span "New page" at bounding box center [422, 102] width 63 height 6
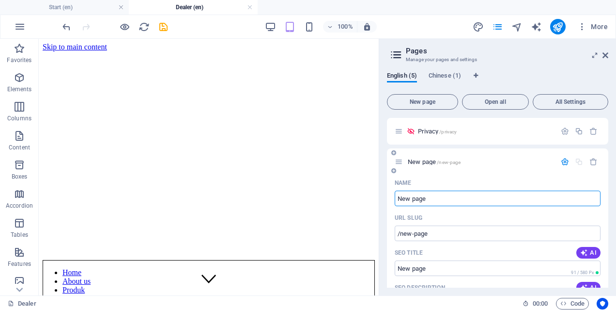
scroll to position [126, 0]
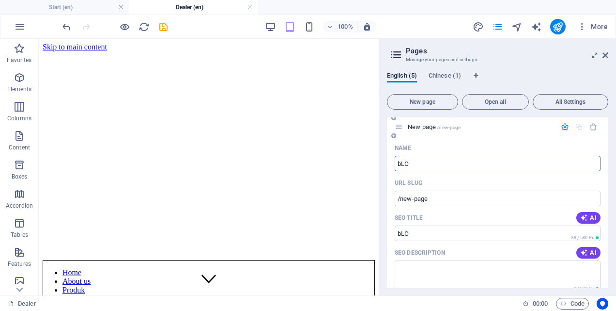
type input "bLO"
type input "/blo"
type input "b"
type input "/"
type input "b"
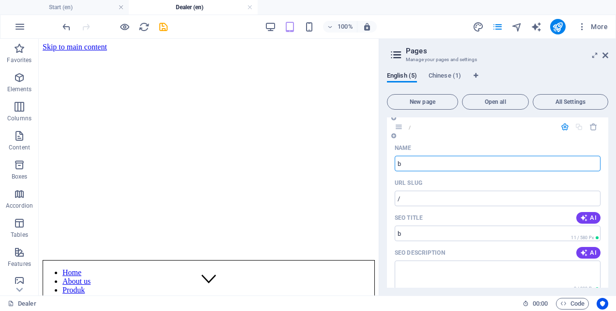
type input "/b"
type input "b"
type input "blog"
type input "/blog"
type input "blog"
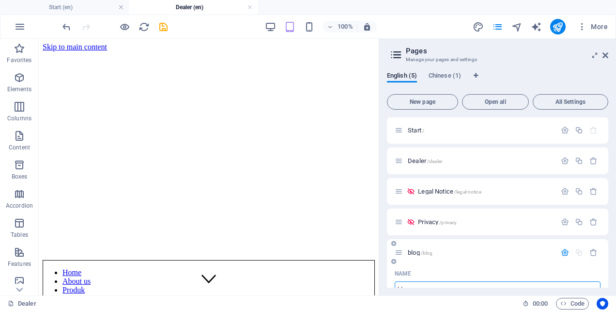
scroll to position [0, 0]
type input "blog"
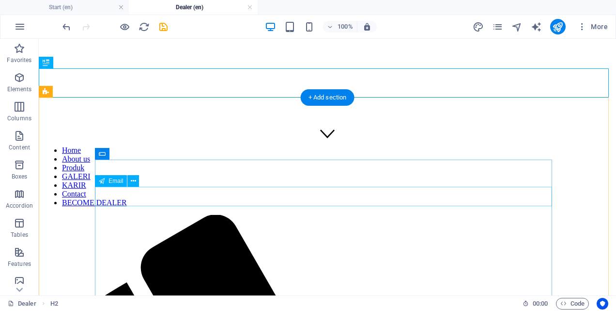
scroll to position [194, 0]
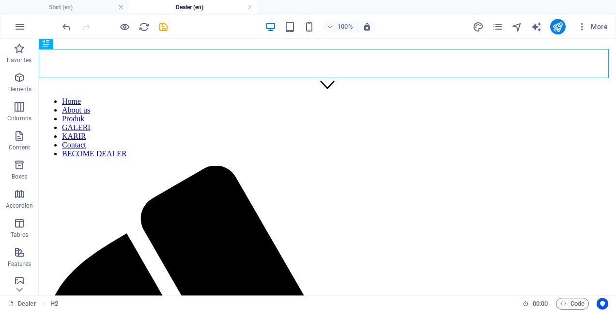
click at [200, 9] on h4 "Dealer (en)" at bounding box center [193, 7] width 129 height 11
click at [73, 6] on h4 "Start (en)" at bounding box center [64, 7] width 129 height 11
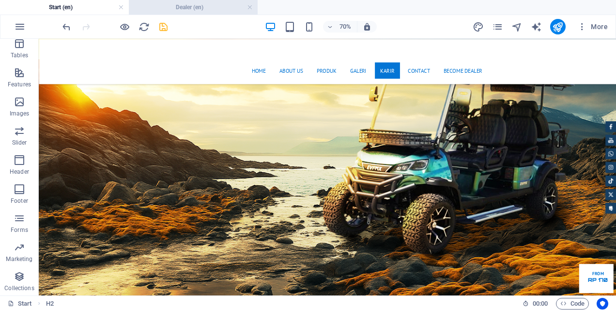
scroll to position [0, 0]
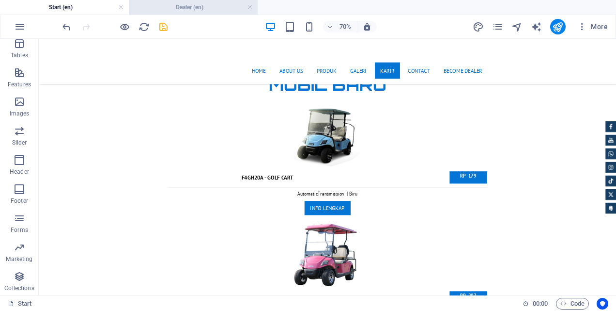
click at [184, 2] on h4 "Dealer (en)" at bounding box center [193, 7] width 129 height 11
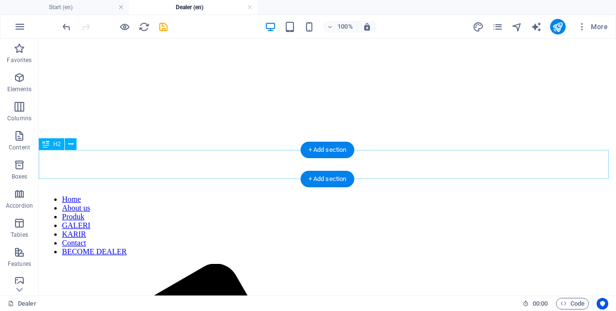
scroll to position [97, 0]
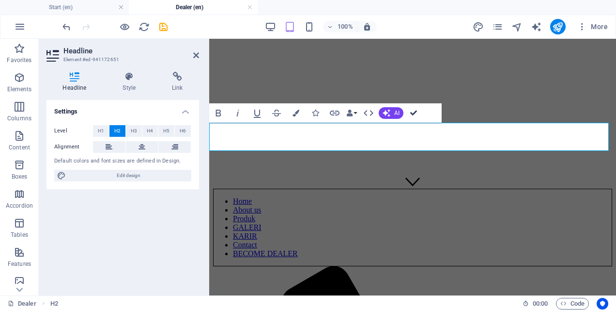
scroll to position [122, 0]
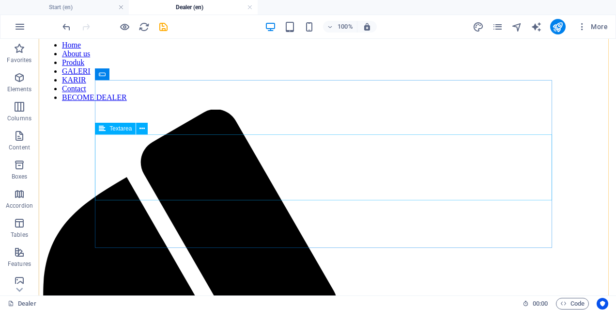
scroll to position [254, 0]
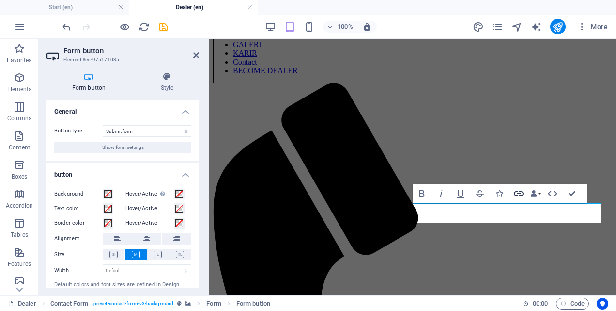
click at [517, 194] on icon "button" at bounding box center [519, 194] width 12 height 12
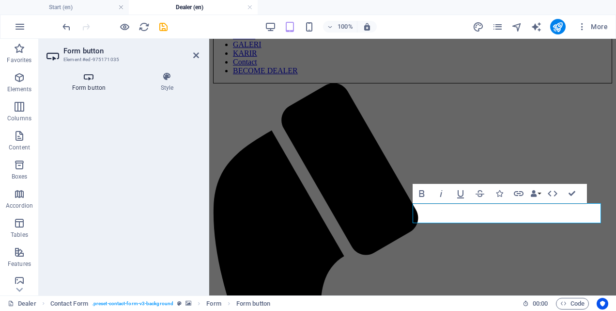
click at [94, 81] on h4 "Form button" at bounding box center [91, 82] width 89 height 20
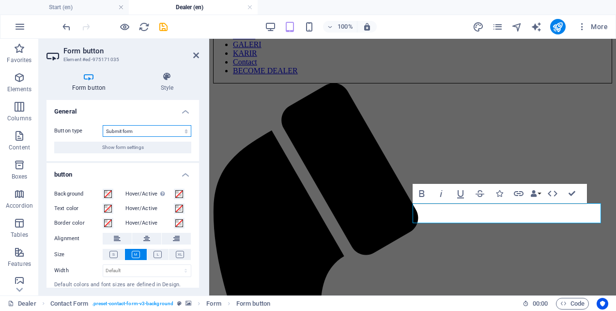
click at [156, 130] on select "Submit form Reset form No action" at bounding box center [147, 131] width 89 height 12
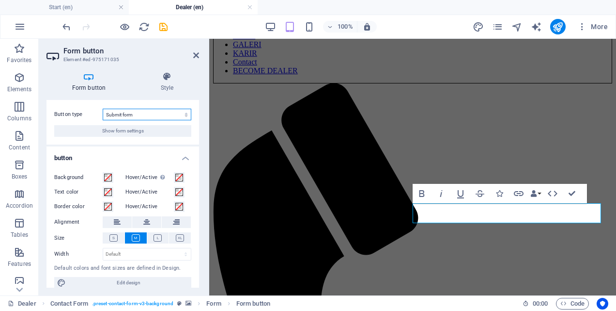
scroll to position [24, 0]
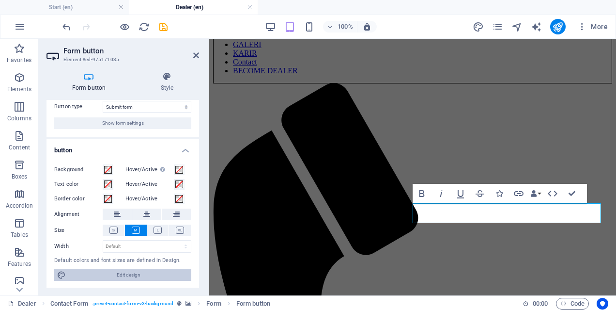
click at [117, 273] on span "Edit design" at bounding box center [129, 275] width 120 height 12
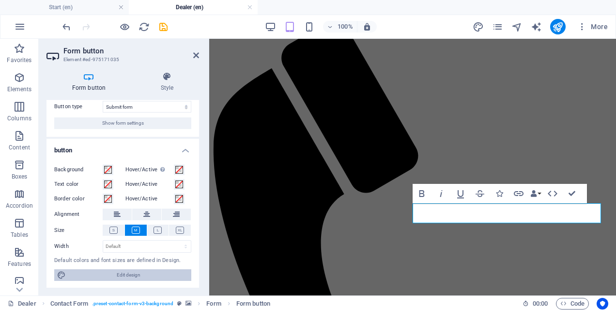
select select "px"
select select "400"
select select "px"
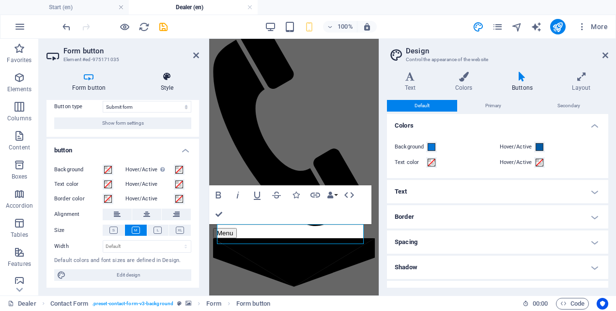
click at [166, 82] on h4 "Style" at bounding box center [167, 82] width 64 height 20
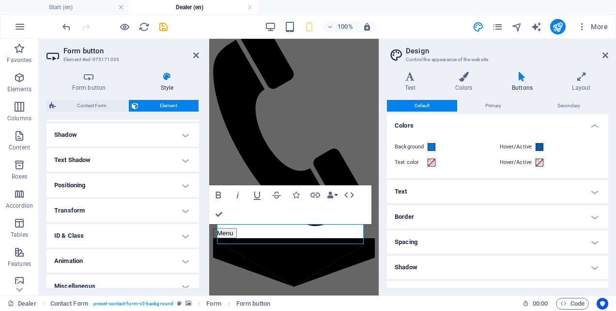
scroll to position [241, 0]
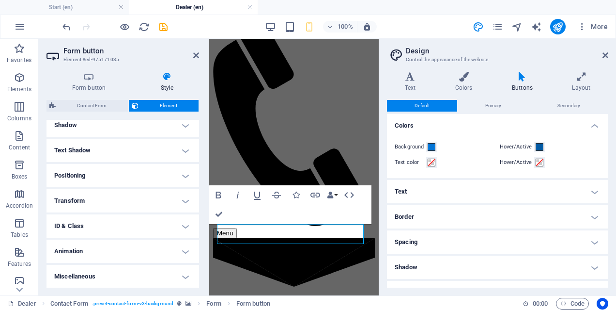
click at [609, 58] on aside "Design Control the appearance of the website Variants Text Colors Buttons Layou…" at bounding box center [497, 167] width 237 height 256
drag, startPoint x: 604, startPoint y: 53, endPoint x: 355, endPoint y: 34, distance: 249.8
click at [604, 53] on icon at bounding box center [606, 55] width 6 height 8
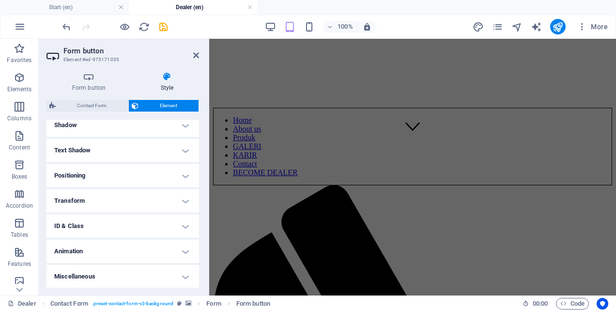
scroll to position [0, 0]
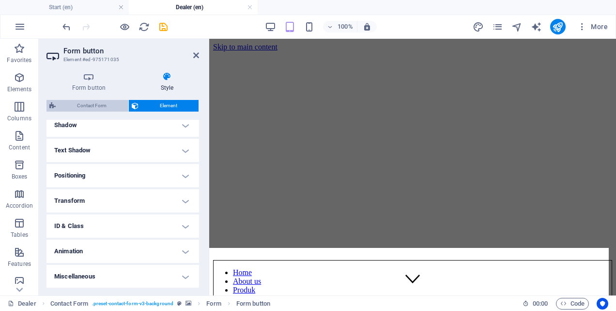
click at [92, 107] on span "Contact Form" at bounding box center [92, 106] width 67 height 12
select select "rem"
select select "preset-contact-form-v3-background"
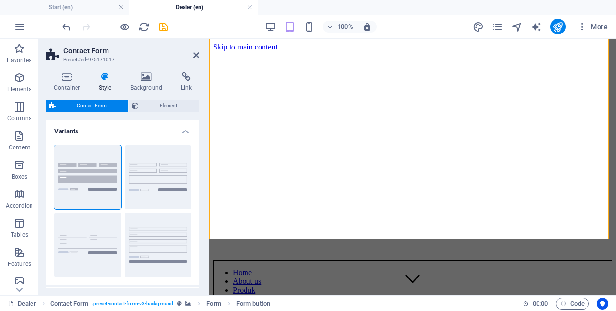
scroll to position [299, 0]
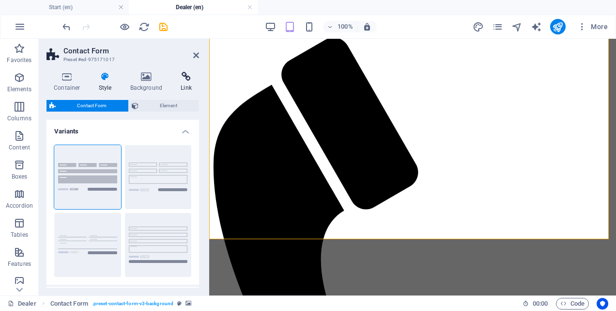
click at [184, 81] on h4 "Link" at bounding box center [186, 82] width 26 height 20
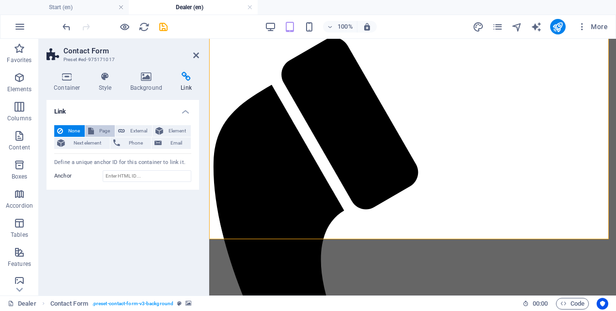
click at [100, 130] on span "Page" at bounding box center [104, 131] width 15 height 12
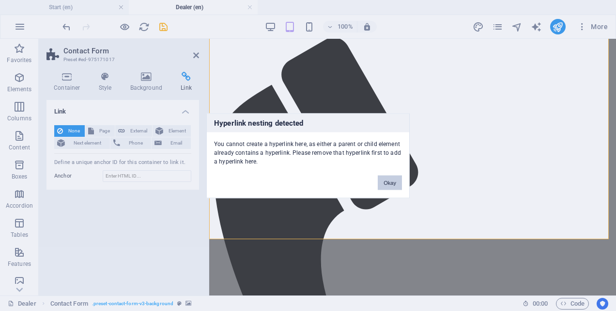
click at [391, 181] on button "Okay" at bounding box center [390, 182] width 24 height 15
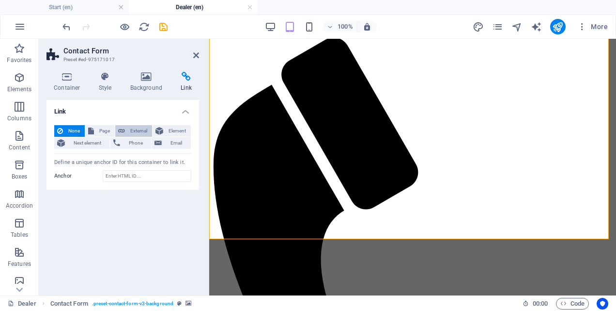
click at [141, 126] on span "External" at bounding box center [138, 131] width 21 height 12
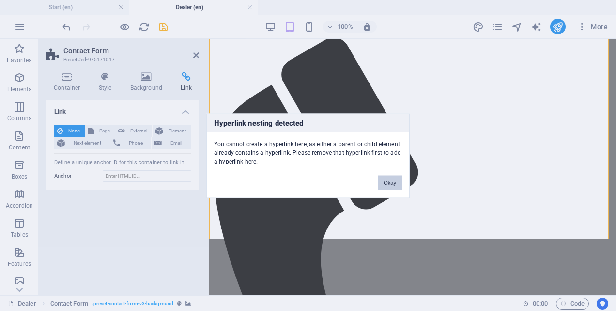
click at [393, 183] on button "Okay" at bounding box center [390, 182] width 24 height 15
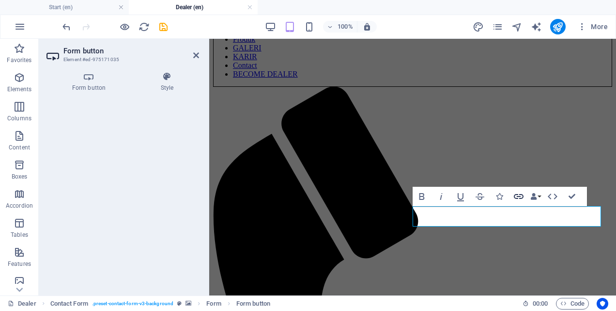
click at [514, 199] on icon "button" at bounding box center [519, 196] width 12 height 12
click at [516, 197] on icon "button" at bounding box center [519, 196] width 12 height 12
click at [83, 88] on h4 "Form button" at bounding box center [91, 82] width 89 height 20
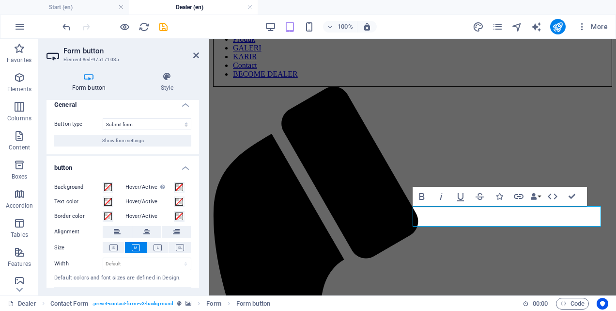
scroll to position [24, 0]
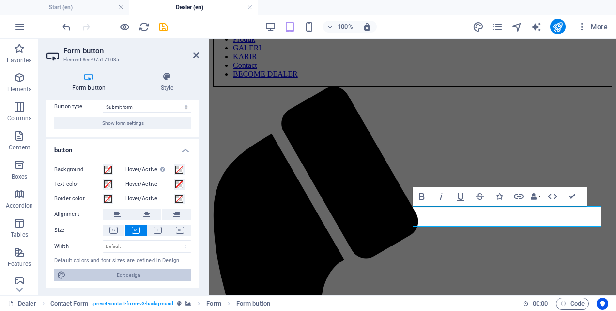
click at [146, 272] on span "Edit design" at bounding box center [129, 275] width 120 height 12
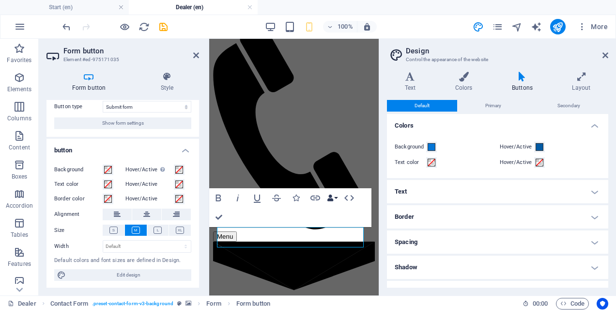
click at [333, 199] on icon "button" at bounding box center [330, 197] width 7 height 7
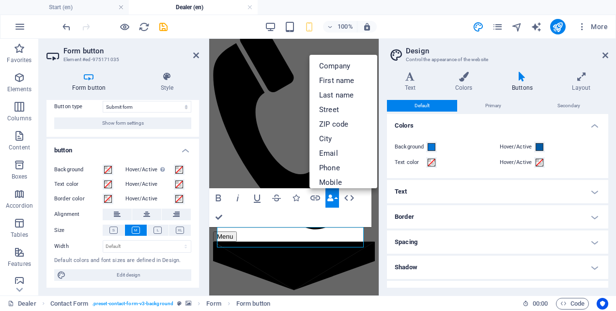
click at [333, 199] on icon "button" at bounding box center [330, 197] width 7 height 7
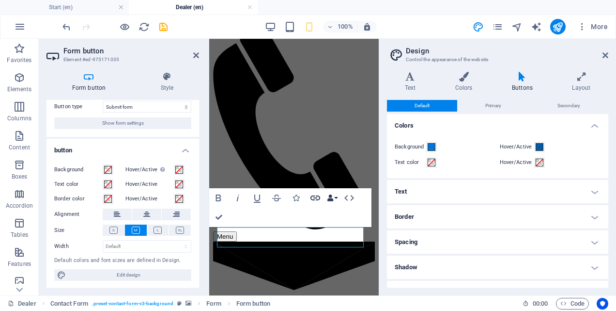
click at [316, 199] on icon "button" at bounding box center [316, 198] width 12 height 12
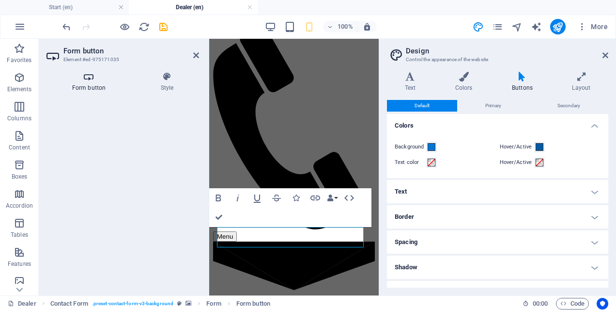
click at [100, 84] on h4 "Form button" at bounding box center [91, 82] width 89 height 20
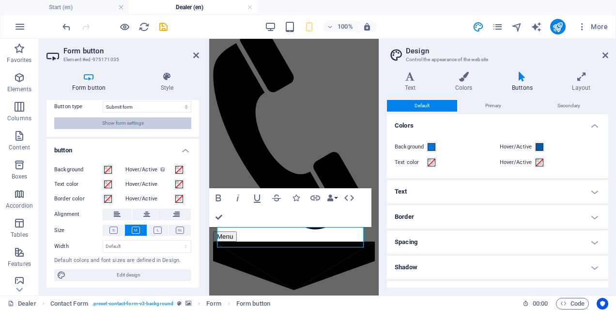
click at [127, 120] on span "Show form settings" at bounding box center [123, 123] width 42 height 12
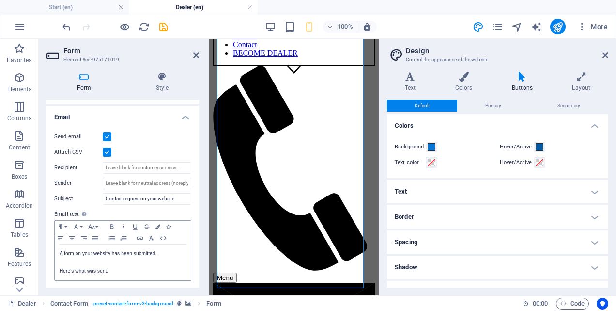
scroll to position [291, 0]
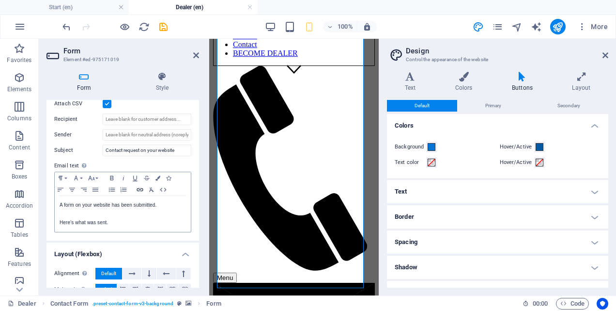
click at [140, 187] on icon "button" at bounding box center [140, 190] width 12 height 8
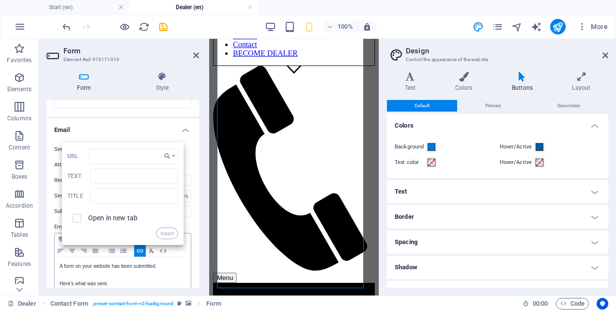
scroll to position [242, 0]
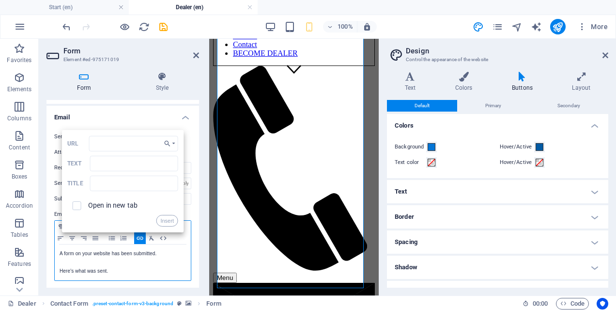
click at [160, 263] on p at bounding box center [123, 262] width 126 height 9
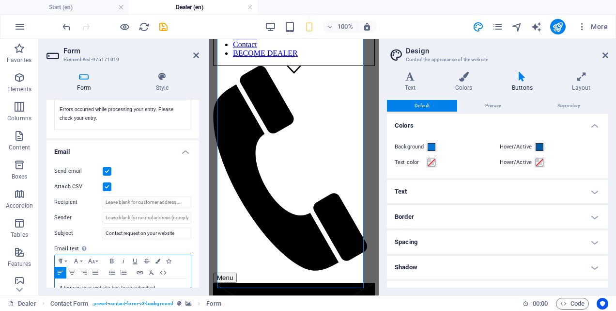
scroll to position [111, 0]
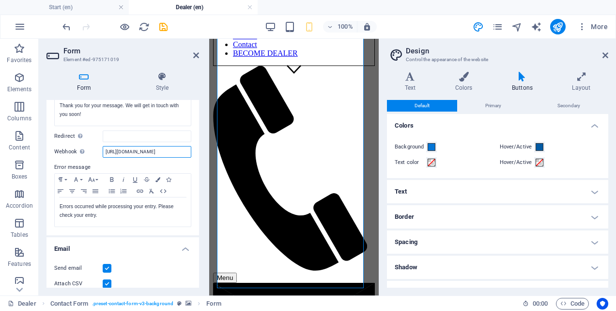
click at [140, 151] on input "[URL][DOMAIN_NAME]" at bounding box center [147, 152] width 89 height 12
click at [167, 152] on input "[URL][DOMAIN_NAME]" at bounding box center [147, 152] width 89 height 12
click at [196, 82] on h4 "Style" at bounding box center [162, 82] width 74 height 20
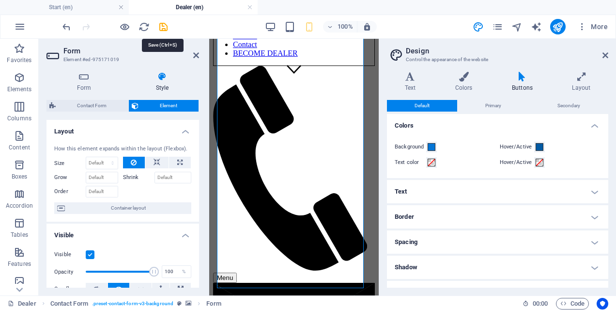
click at [164, 23] on icon "save" at bounding box center [163, 26] width 11 height 11
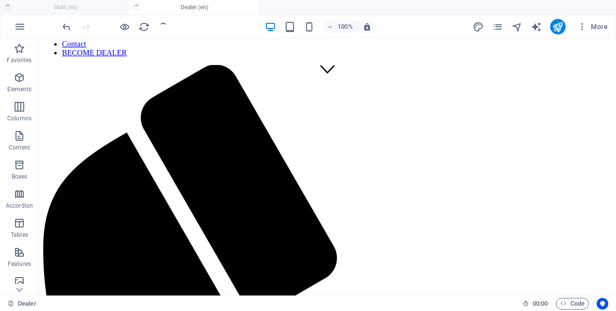
checkbox input "false"
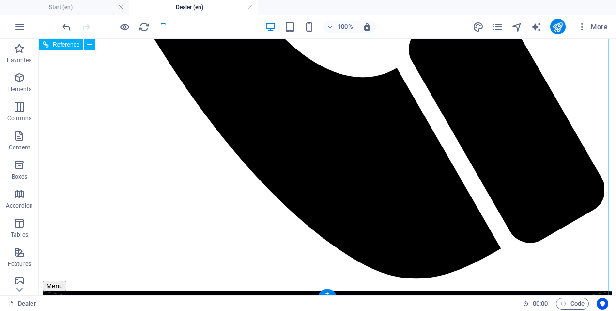
scroll to position [835, 0]
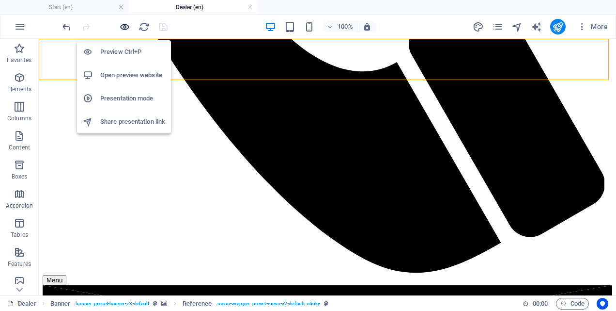
click at [120, 28] on icon "button" at bounding box center [124, 26] width 11 height 11
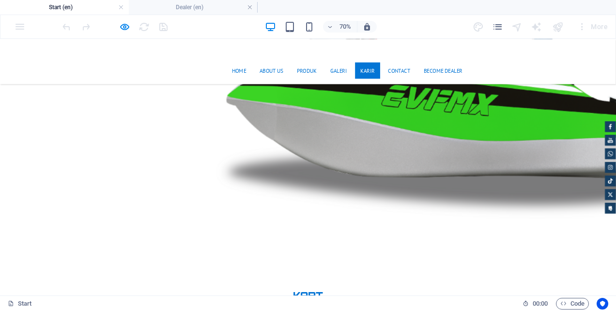
scroll to position [4242, 0]
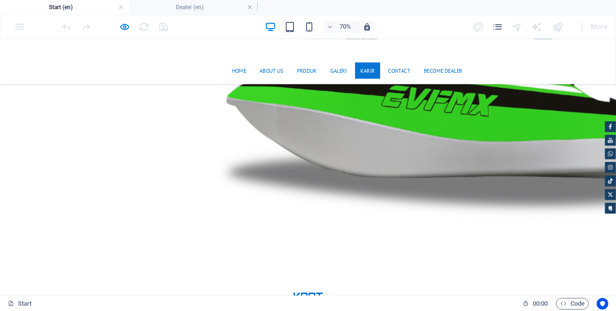
click at [526, 72] on link "KARIR" at bounding box center [526, 83] width 36 height 23
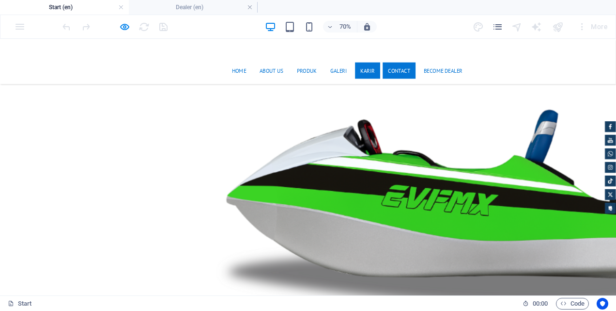
click at [562, 72] on link "Contact" at bounding box center [570, 83] width 47 height 23
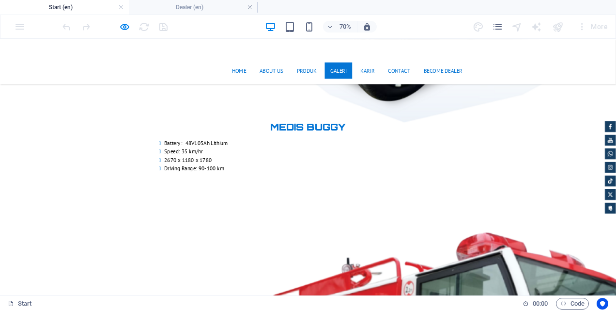
scroll to position [3142, 0]
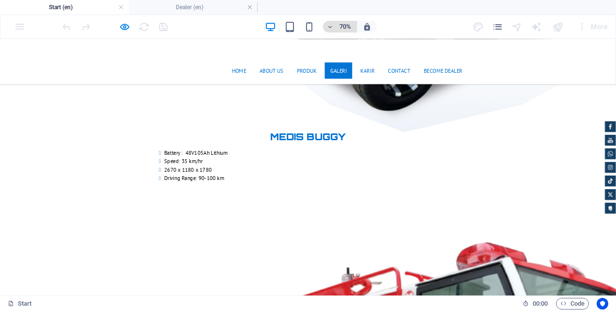
click at [349, 26] on h6 "70%" at bounding box center [346, 27] width 16 height 12
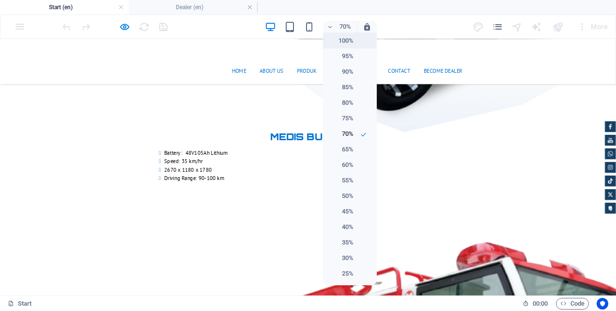
click at [349, 43] on h6 "100%" at bounding box center [341, 41] width 25 height 12
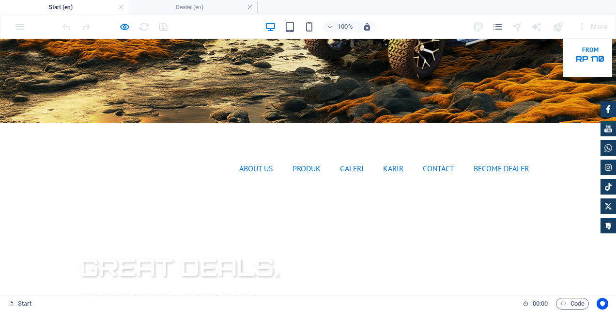
scroll to position [0, 0]
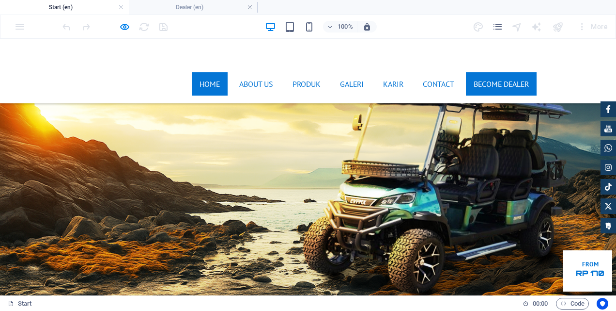
scroll to position [835, 0]
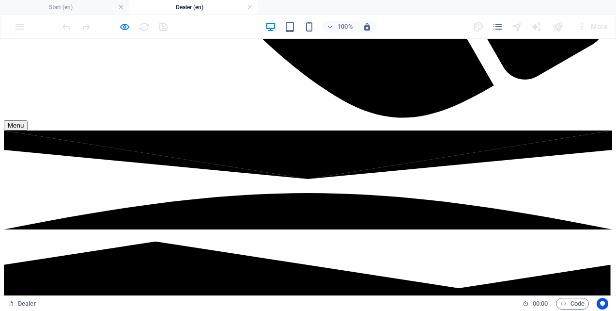
scroll to position [0, 0]
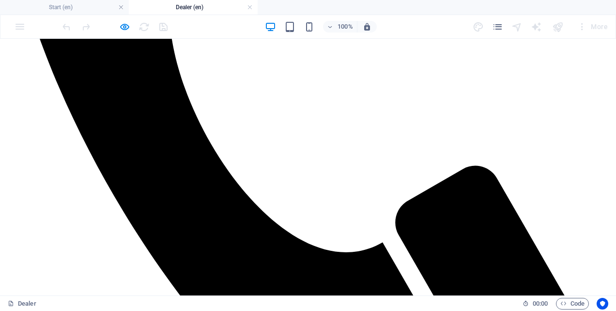
scroll to position [835, 0]
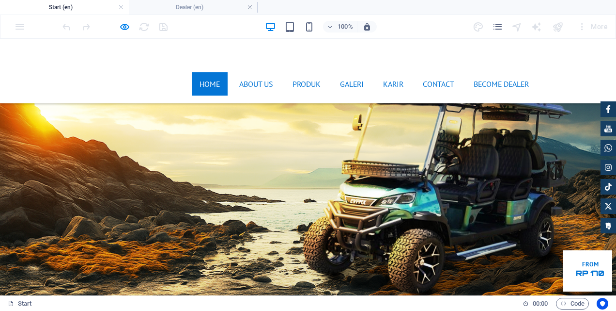
scroll to position [0, 0]
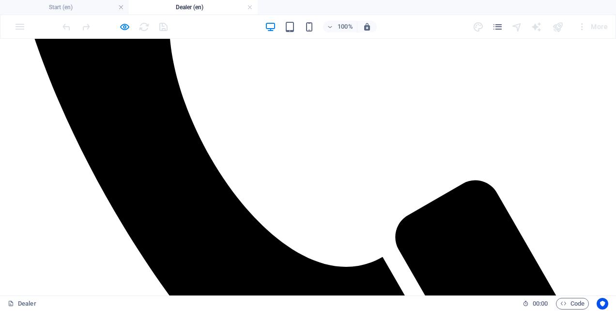
scroll to position [690, 0]
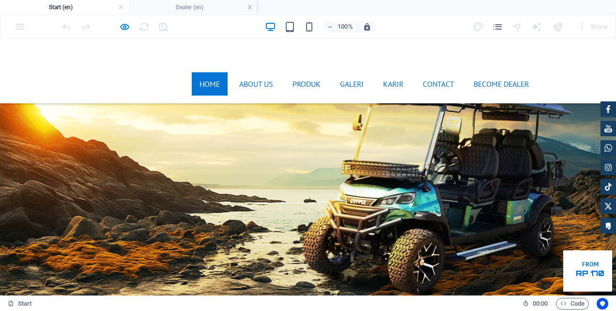
scroll to position [0, 0]
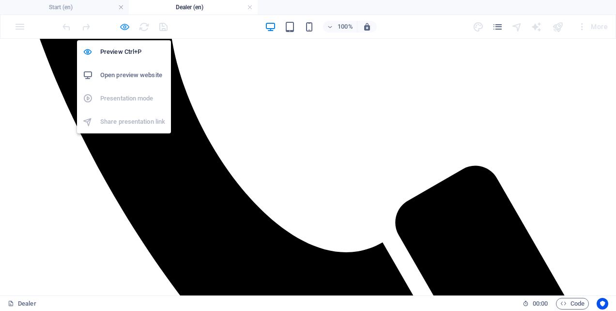
click at [124, 22] on icon "button" at bounding box center [124, 26] width 11 height 11
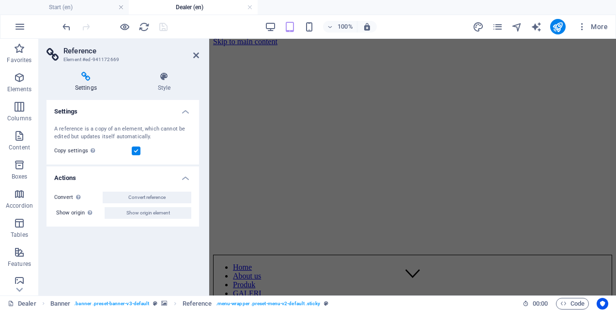
scroll to position [0, 0]
click at [119, 60] on h3 "Element #ed-941172669" at bounding box center [121, 59] width 116 height 9
click at [87, 60] on h3 "Element #ed-941172669" at bounding box center [121, 59] width 116 height 9
click at [90, 78] on icon at bounding box center [86, 77] width 79 height 10
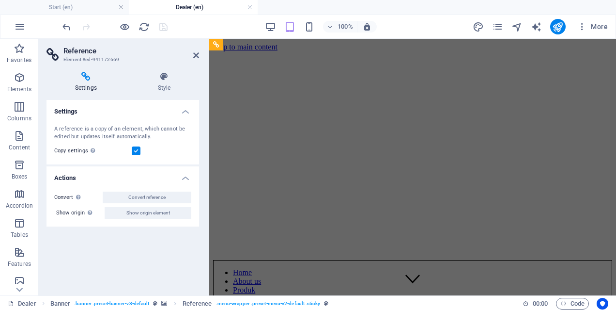
click at [114, 60] on h3 "Element #ed-941172669" at bounding box center [121, 59] width 116 height 9
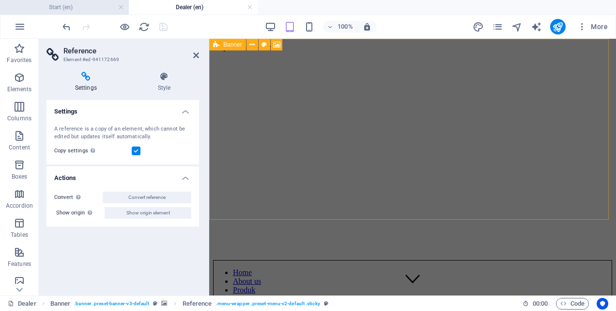
click at [63, 8] on h4 "Start (en)" at bounding box center [64, 7] width 129 height 11
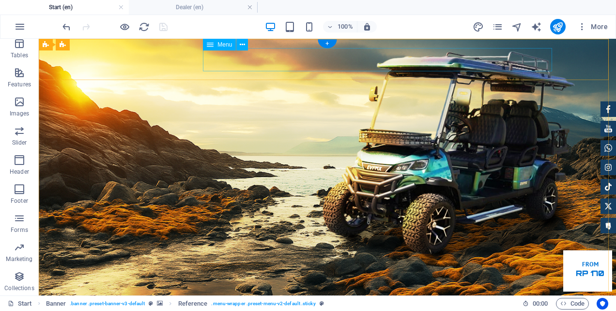
select select "1"
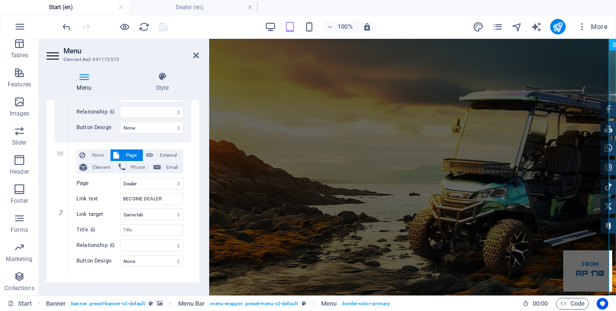
scroll to position [772, 0]
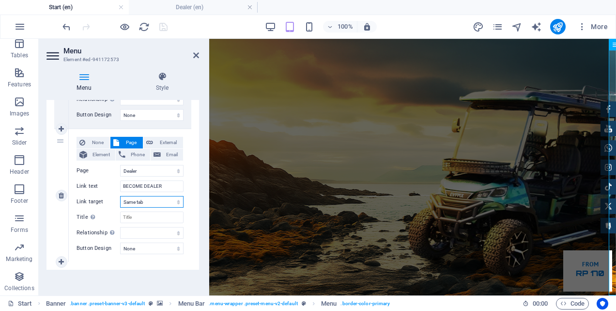
click at [141, 198] on select "New tab Same tab Overlay" at bounding box center [151, 202] width 63 height 12
select select "blank"
click at [120, 196] on select "New tab Same tab Overlay" at bounding box center [151, 202] width 63 height 12
select select
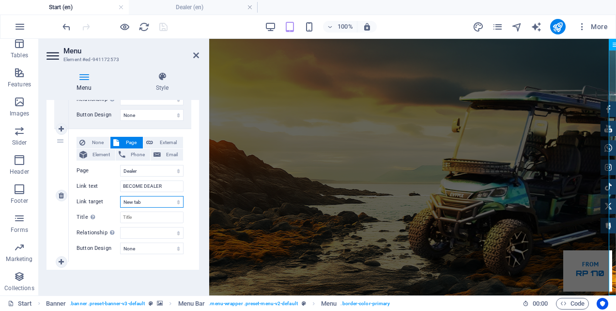
select select
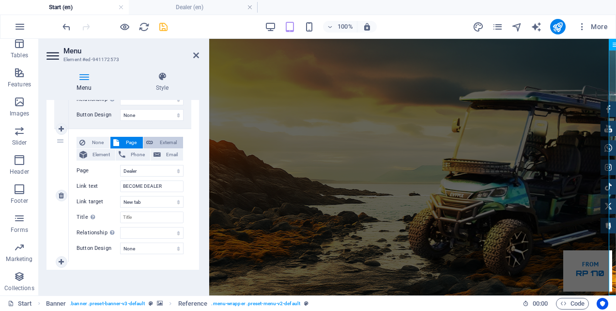
click at [160, 139] on span "External" at bounding box center [168, 143] width 24 height 12
select select
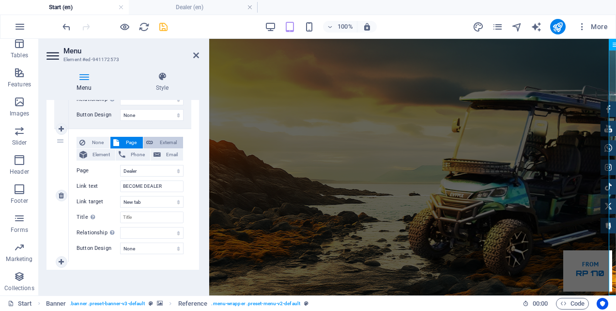
select select
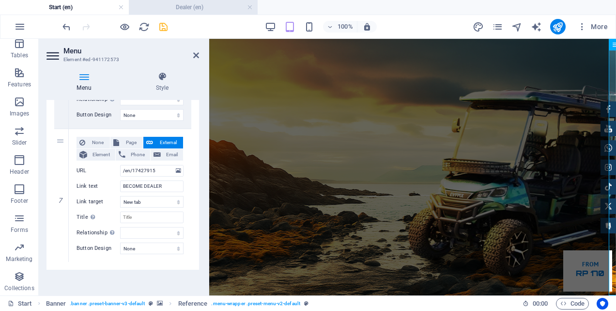
click at [197, 6] on h4 "Dealer (en)" at bounding box center [193, 7] width 129 height 11
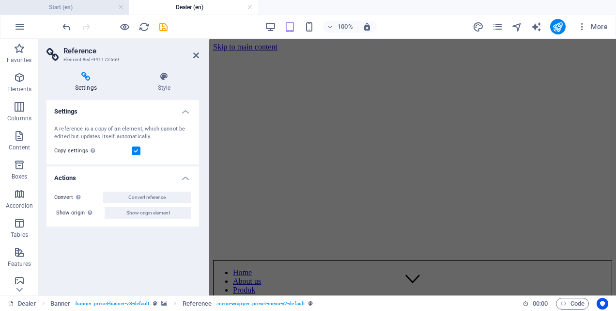
click at [68, 13] on li "Start (en)" at bounding box center [64, 7] width 129 height 15
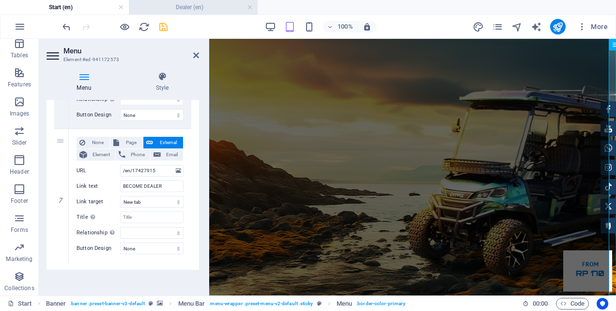
click at [170, 2] on h4 "Dealer (en)" at bounding box center [193, 7] width 129 height 11
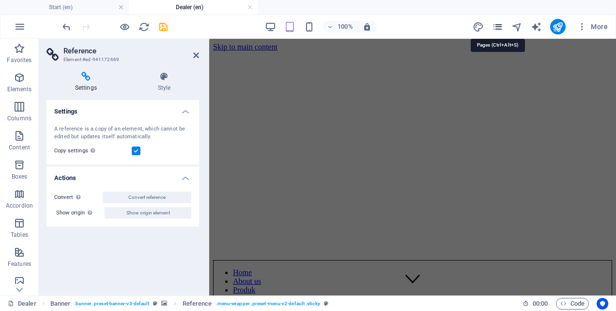
click at [503, 25] on icon "pages" at bounding box center [497, 26] width 11 height 11
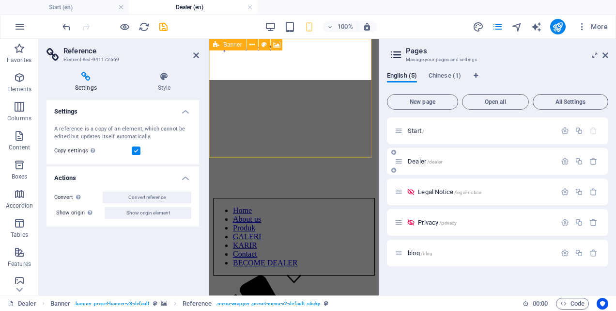
click at [457, 158] on p "Dealer /dealer" at bounding box center [480, 161] width 145 height 6
click at [565, 162] on icon "button" at bounding box center [565, 161] width 8 height 8
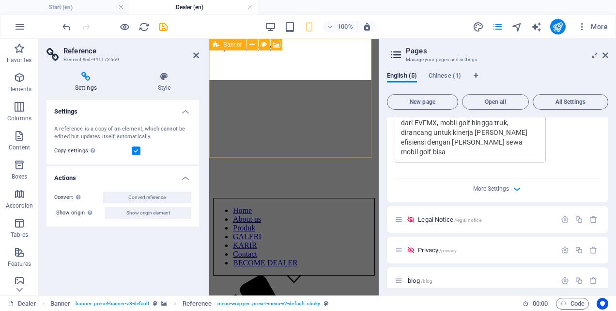
scroll to position [324, 0]
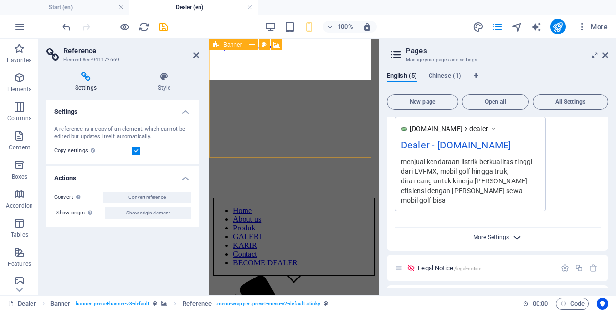
click at [505, 234] on span "More Settings" at bounding box center [491, 237] width 36 height 7
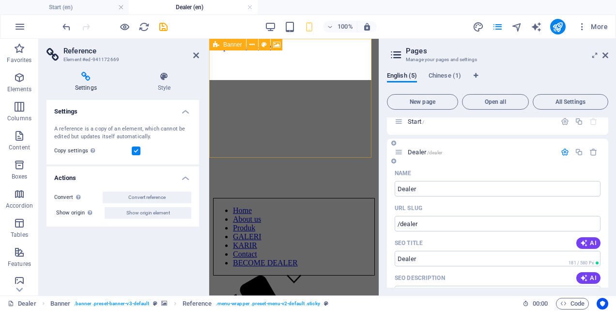
scroll to position [0, 0]
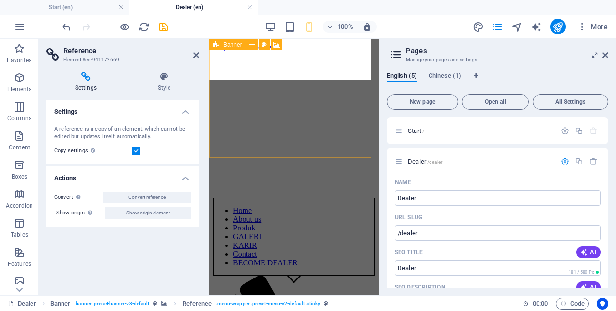
click at [609, 56] on aside "Pages Manage your pages and settings English (5) Chinese (1) New page Open all …" at bounding box center [497, 167] width 237 height 256
click at [606, 52] on icon at bounding box center [606, 55] width 6 height 8
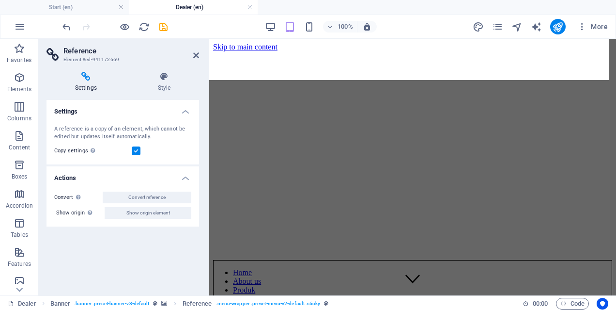
click at [88, 61] on h3 "Element #ed-941172669" at bounding box center [121, 59] width 116 height 9
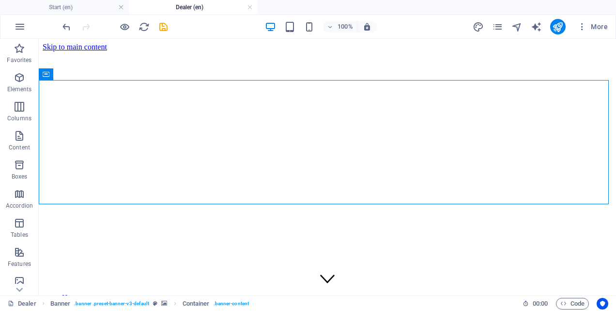
click at [204, 4] on h4 "Dealer (en)" at bounding box center [193, 7] width 129 height 11
click at [83, 6] on h4 "Start (en)" at bounding box center [64, 7] width 129 height 11
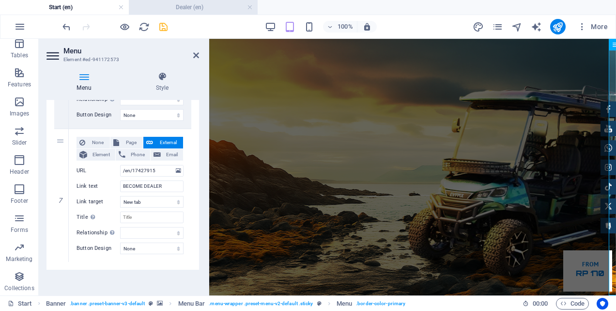
click at [186, 4] on h4 "Dealer (en)" at bounding box center [193, 7] width 129 height 11
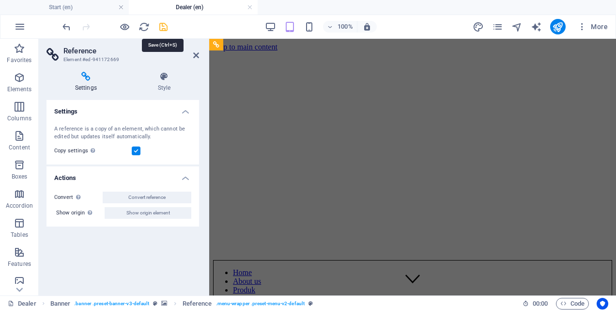
click at [166, 24] on icon "save" at bounding box center [163, 26] width 11 height 11
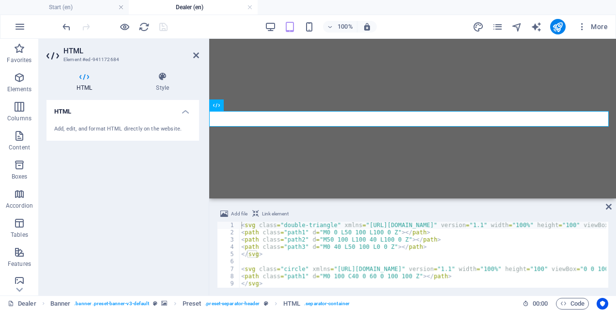
click at [154, 78] on icon at bounding box center [162, 77] width 73 height 10
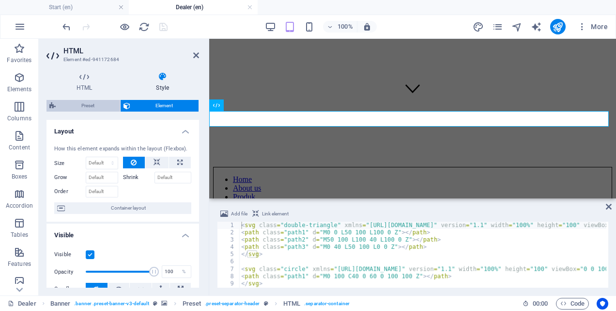
click at [90, 102] on span "Preset" at bounding box center [88, 106] width 59 height 12
select select "rem"
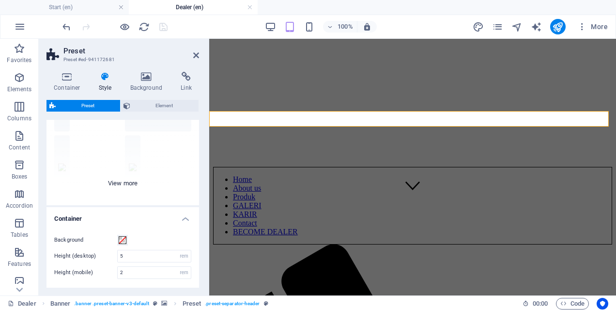
scroll to position [141, 0]
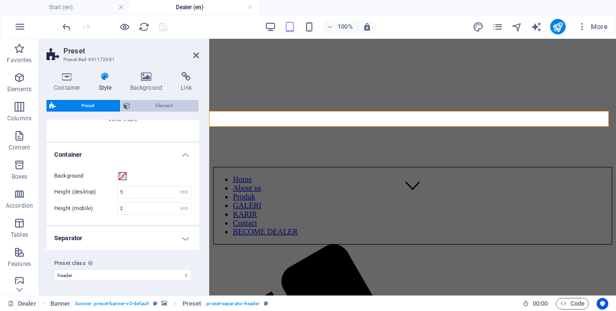
click at [164, 101] on span "Element" at bounding box center [164, 106] width 63 height 12
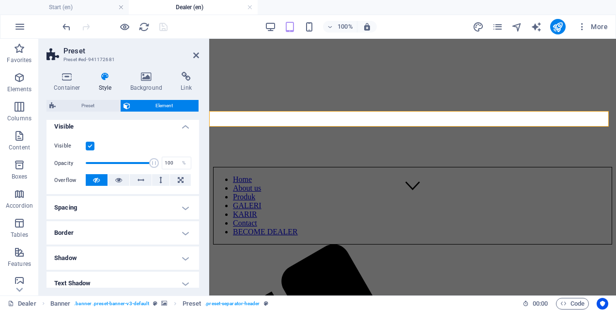
scroll to position [0, 0]
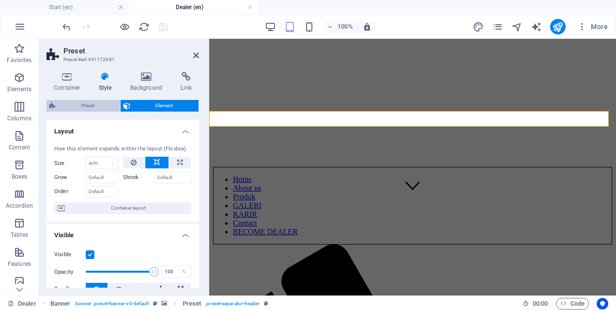
click at [86, 108] on span "Preset" at bounding box center [88, 106] width 59 height 12
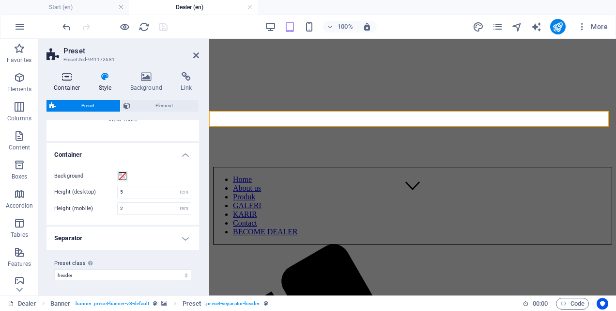
click at [76, 84] on h4 "Container" at bounding box center [69, 82] width 45 height 20
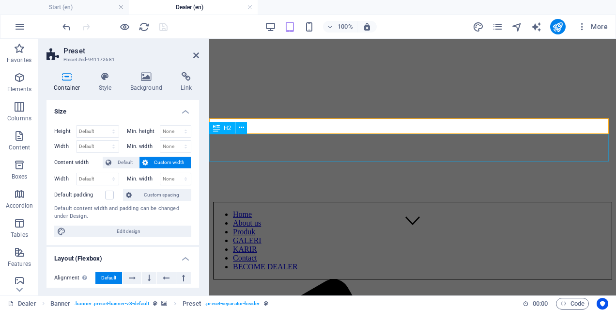
scroll to position [45, 0]
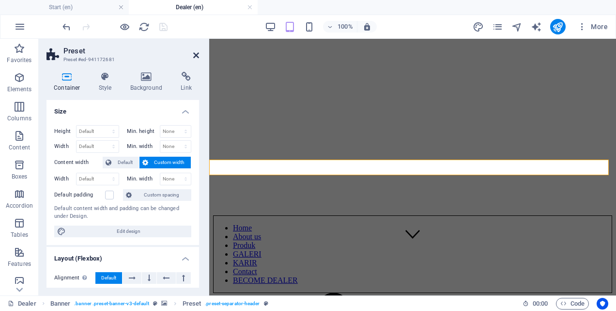
click at [196, 53] on icon at bounding box center [196, 55] width 6 height 8
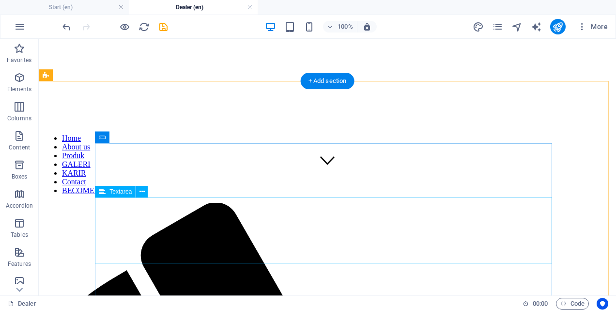
scroll to position [97, 0]
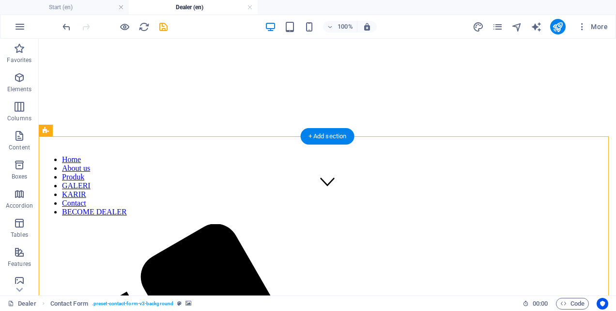
click at [166, 27] on icon "save" at bounding box center [163, 26] width 11 height 11
checkbox input "false"
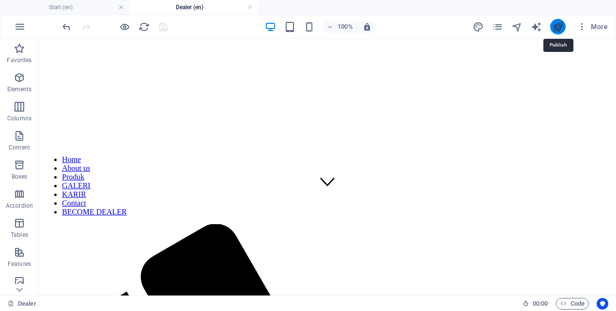
click at [557, 26] on icon "publish" at bounding box center [557, 26] width 11 height 11
click at [191, 9] on h4 "Dealer (en)" at bounding box center [193, 7] width 129 height 11
click at [99, 2] on h4 "Start (en)" at bounding box center [64, 7] width 129 height 11
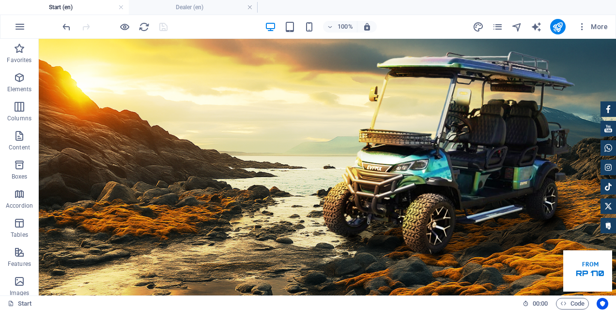
click at [164, 31] on div at bounding box center [115, 27] width 109 height 16
click at [187, 6] on h4 "Dealer (en)" at bounding box center [193, 7] width 129 height 11
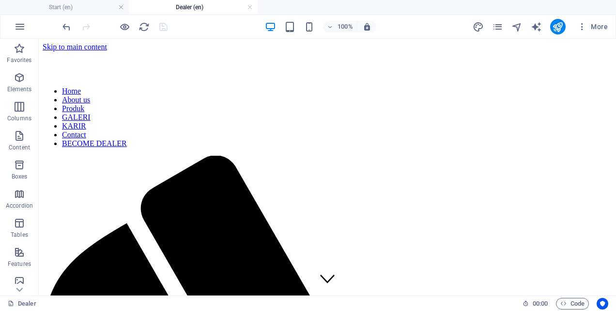
scroll to position [97, 0]
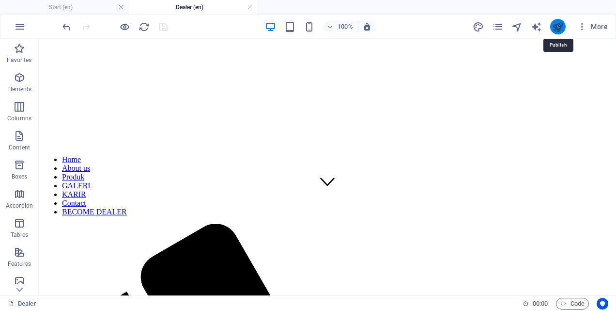
click at [561, 23] on icon "publish" at bounding box center [557, 26] width 11 height 11
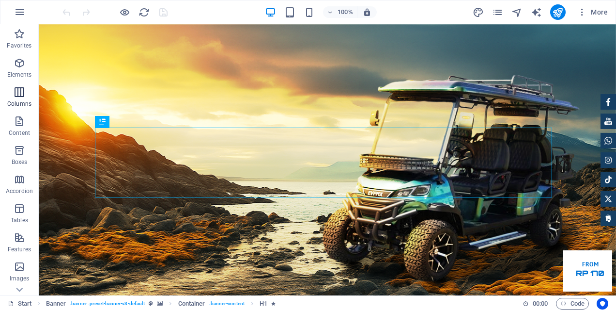
click at [24, 89] on icon "button" at bounding box center [20, 92] width 12 height 12
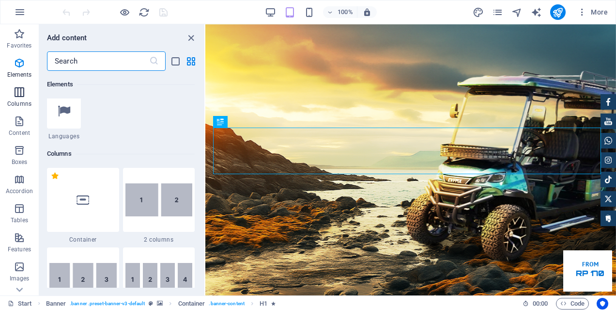
scroll to position [480, 0]
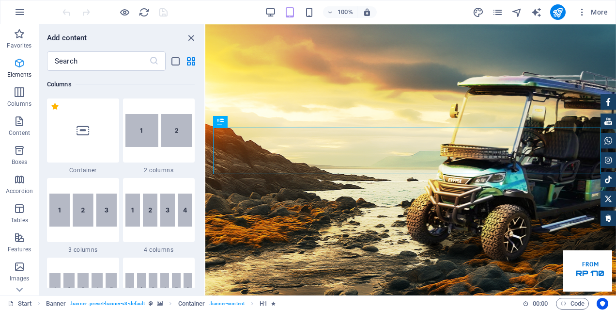
click at [15, 65] on icon "button" at bounding box center [20, 63] width 12 height 12
click at [101, 60] on input "text" at bounding box center [98, 60] width 102 height 19
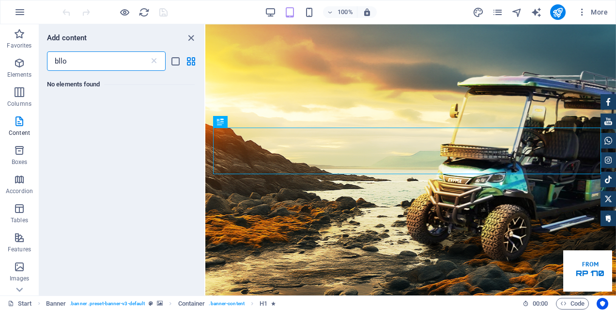
scroll to position [0, 0]
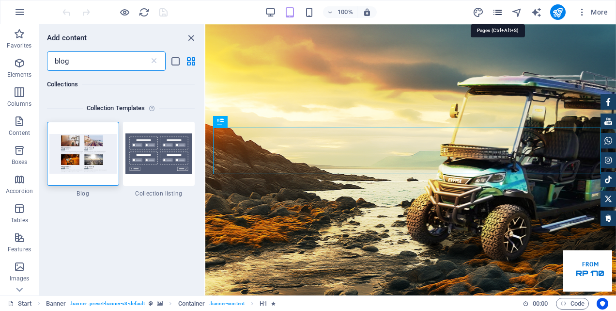
type input "blog"
click at [500, 11] on icon "pages" at bounding box center [497, 12] width 11 height 11
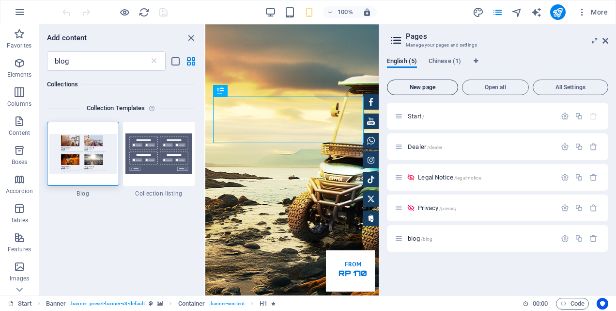
click at [422, 86] on span "New page" at bounding box center [422, 87] width 63 height 6
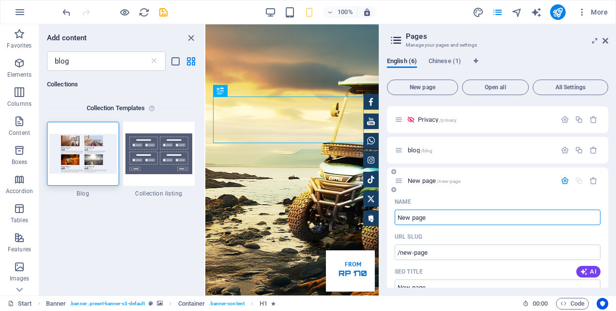
scroll to position [110, 0]
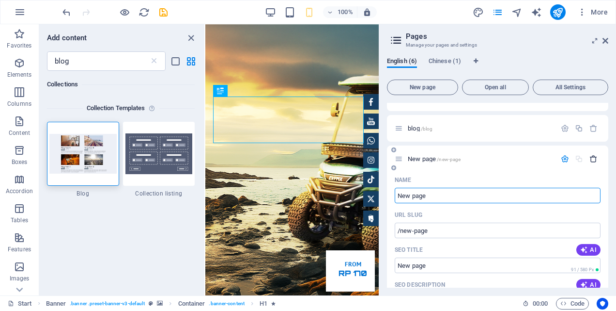
click at [592, 158] on icon "button" at bounding box center [594, 159] width 8 height 8
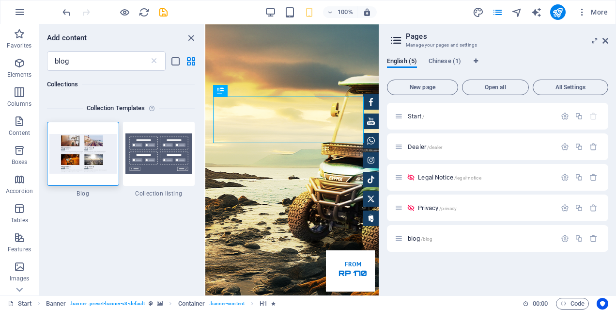
scroll to position [0, 0]
drag, startPoint x: 422, startPoint y: 244, endPoint x: 418, endPoint y: 164, distance: 80.1
click at [418, 164] on div "Start / Dealer /dealer Legal Notice /legal-notice Privacy /privacy blog /blog" at bounding box center [497, 177] width 221 height 149
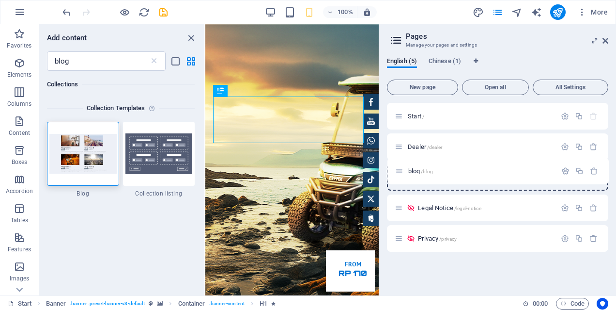
drag, startPoint x: 399, startPoint y: 241, endPoint x: 397, endPoint y: 174, distance: 67.4
click at [397, 174] on div "Start / Dealer /dealer Legal Notice /legal-notice Privacy /privacy blog /blog" at bounding box center [497, 177] width 221 height 149
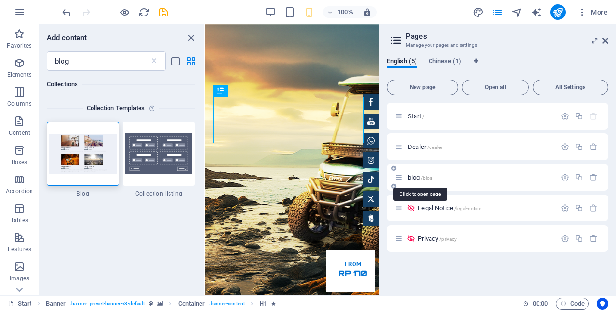
click at [419, 177] on span "blog /blog" at bounding box center [420, 176] width 25 height 7
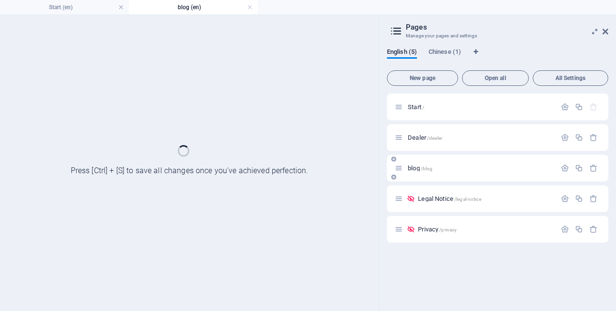
click at [419, 177] on div "blog /blog" at bounding box center [497, 168] width 221 height 27
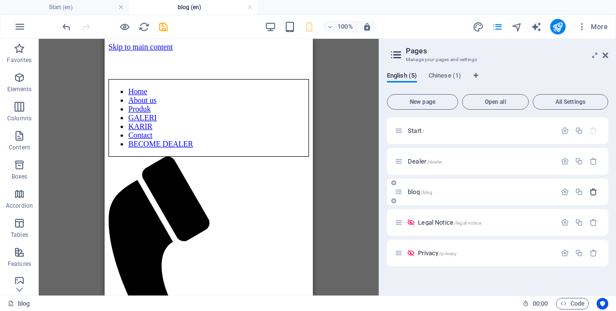
click at [596, 192] on icon "button" at bounding box center [594, 192] width 8 height 8
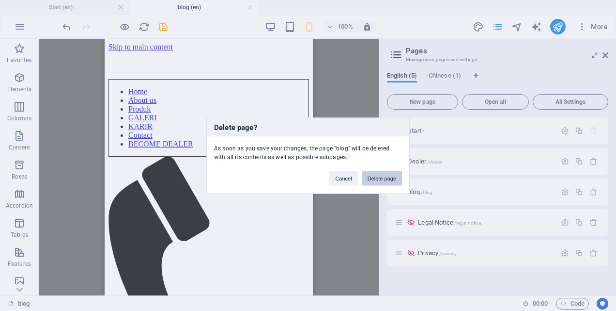
click at [373, 176] on button "Delete page" at bounding box center [382, 178] width 40 height 15
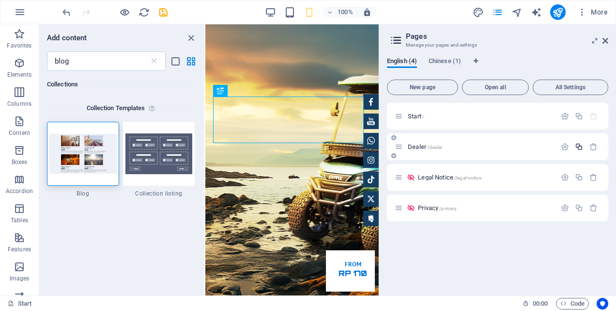
click at [578, 149] on icon "button" at bounding box center [579, 146] width 8 height 8
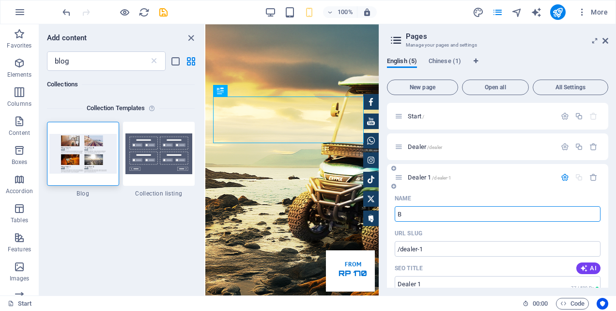
type input "B"
type input "/b"
type input "B"
type input "Blog"
type input "/blog"
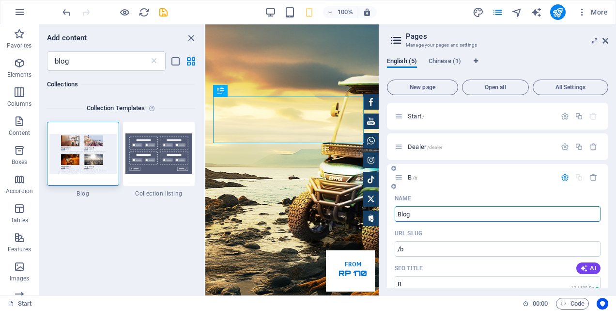
type input "Blog"
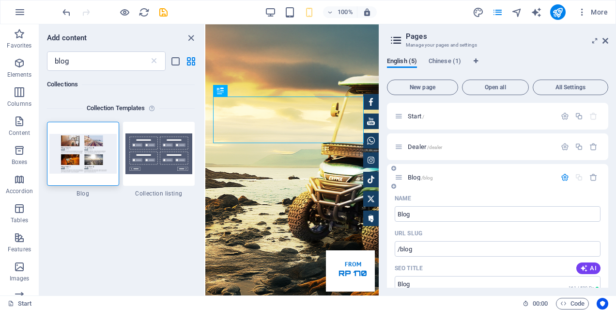
click at [434, 203] on div "Name" at bounding box center [498, 198] width 206 height 16
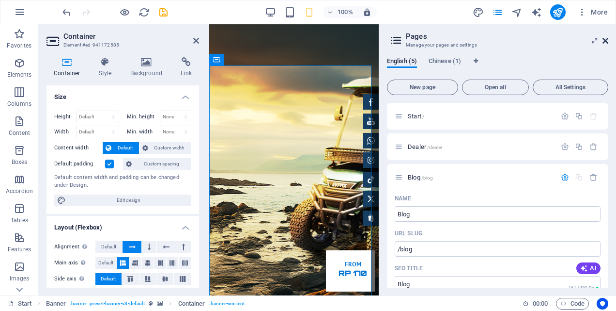
click at [608, 40] on icon at bounding box center [606, 41] width 6 height 8
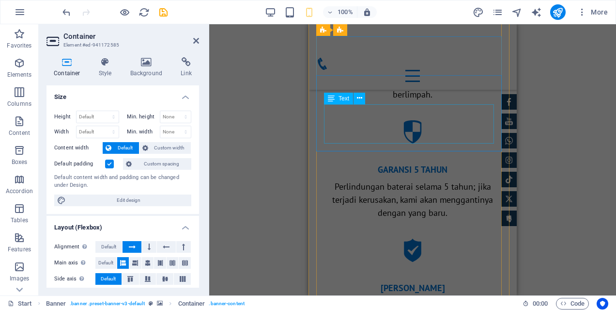
scroll to position [1163, 0]
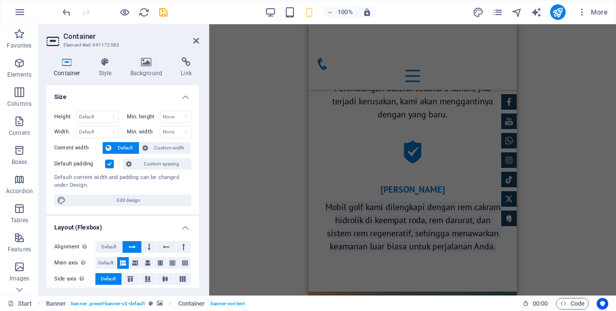
click at [192, 37] on h2 "Container" at bounding box center [131, 36] width 136 height 9
click at [193, 45] on header "Container Element #ed-941172585" at bounding box center [123, 36] width 153 height 25
click at [196, 42] on icon at bounding box center [196, 41] width 6 height 8
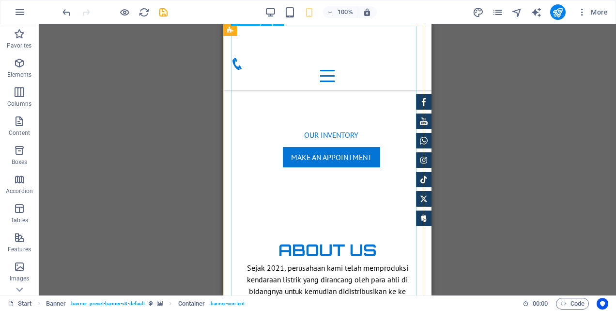
scroll to position [0, 0]
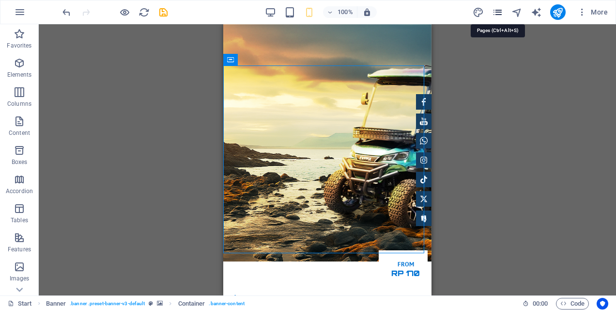
click at [495, 16] on icon "pages" at bounding box center [497, 12] width 11 height 11
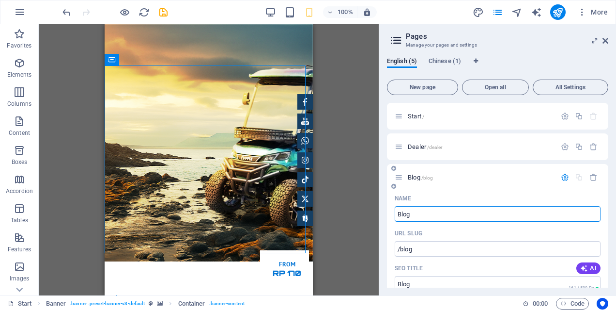
click at [416, 178] on span "Blog /blog" at bounding box center [420, 176] width 25 height 7
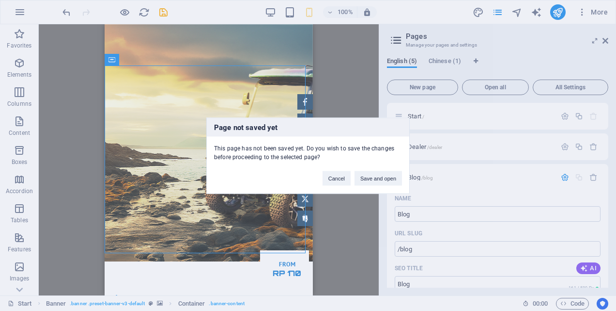
click at [378, 176] on button "Save and open" at bounding box center [378, 178] width 47 height 15
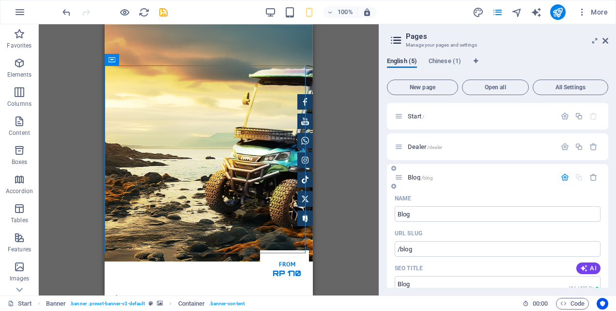
click at [428, 177] on span "/blog" at bounding box center [428, 177] width 12 height 5
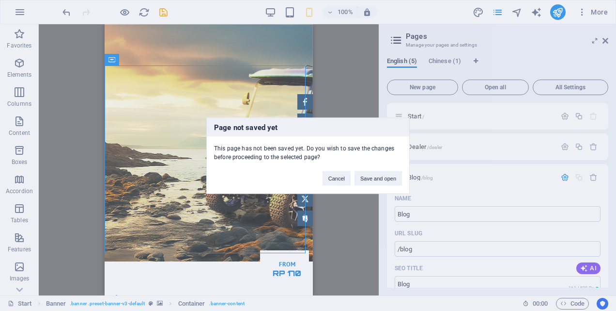
click at [428, 177] on div "Page not saved yet This page has not been saved yet. Do you wish to save the ch…" at bounding box center [308, 155] width 616 height 311
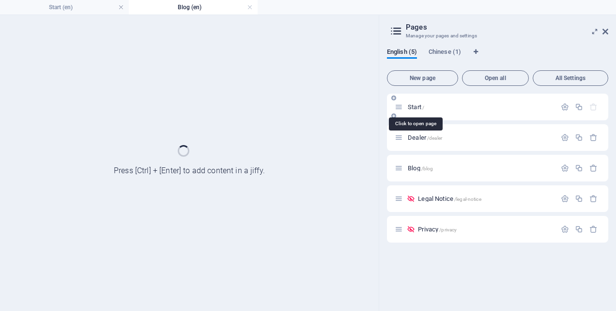
click at [417, 115] on div "Start /" at bounding box center [497, 107] width 221 height 27
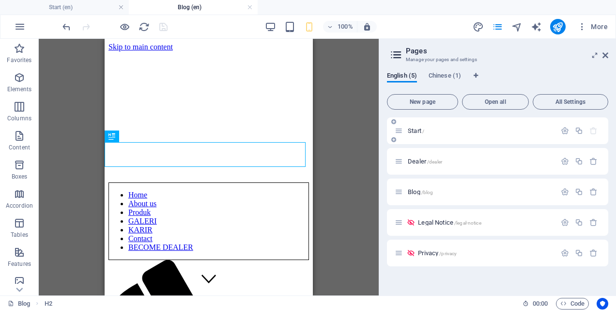
click at [415, 129] on span "Start /" at bounding box center [416, 130] width 16 height 7
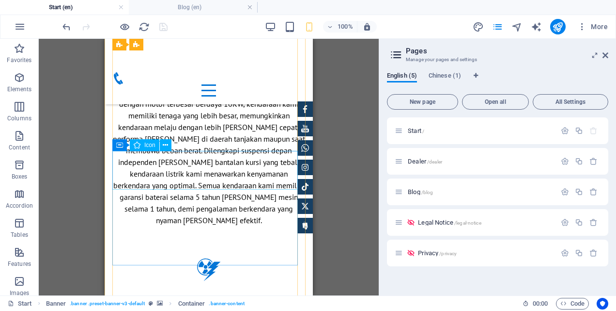
scroll to position [1017, 0]
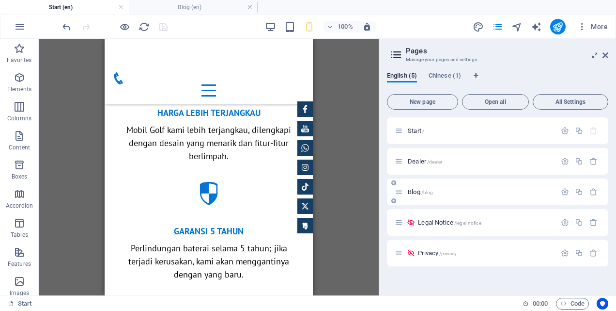
click at [414, 193] on span "Blog /blog" at bounding box center [420, 191] width 25 height 7
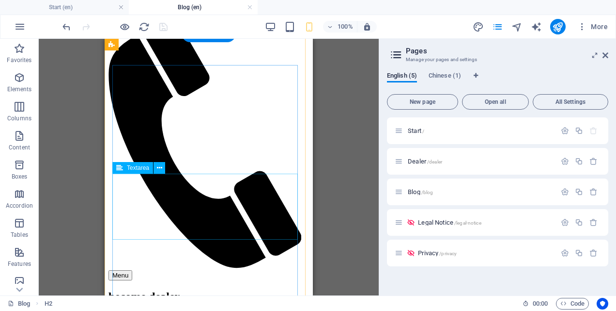
scroll to position [291, 0]
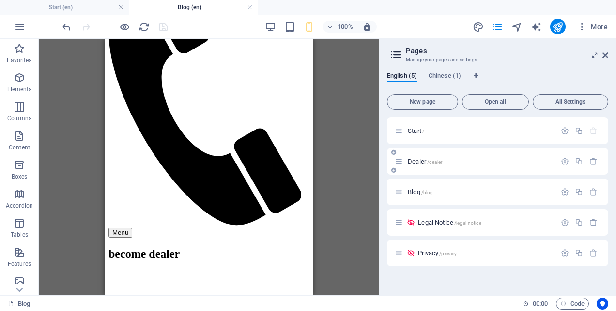
click at [414, 164] on div "Dealer /dealer" at bounding box center [475, 161] width 161 height 11
click at [417, 160] on span "Dealer /dealer" at bounding box center [425, 160] width 34 height 7
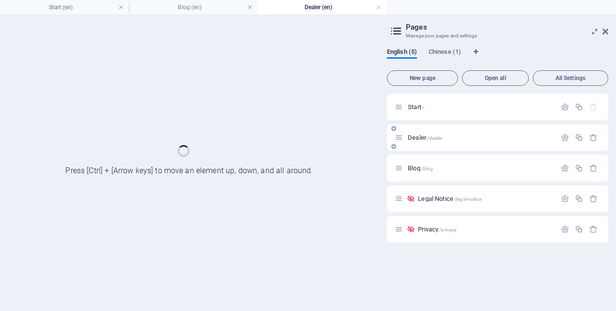
click at [417, 160] on div "Blog /blog" at bounding box center [497, 168] width 221 height 27
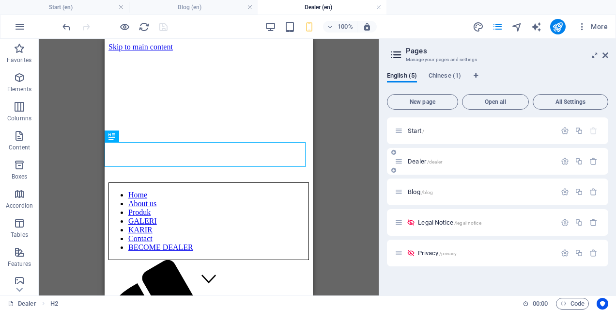
click at [418, 159] on span "Dealer /dealer" at bounding box center [425, 160] width 34 height 7
click at [414, 189] on span "Blog /blog" at bounding box center [420, 191] width 25 height 7
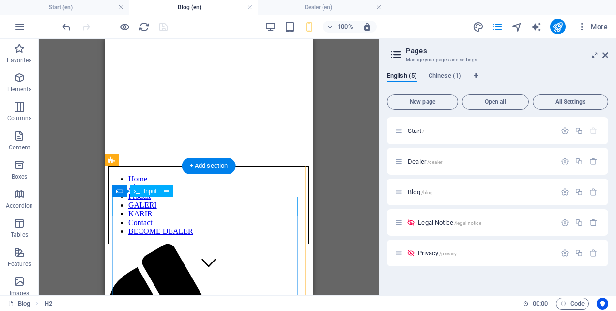
scroll to position [0, 0]
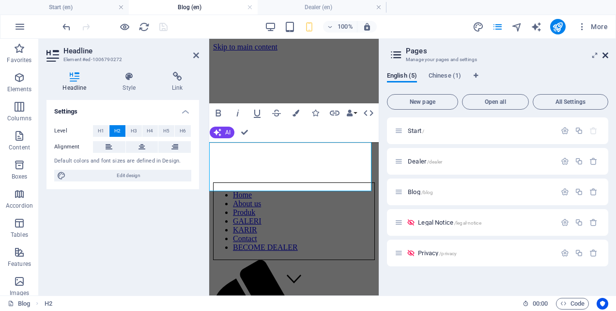
click at [607, 54] on icon at bounding box center [606, 55] width 6 height 8
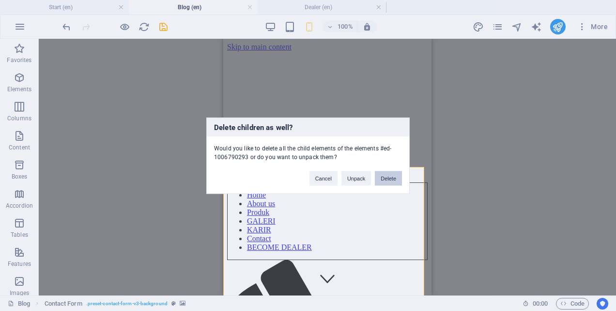
click at [387, 178] on button "Delete" at bounding box center [388, 178] width 27 height 15
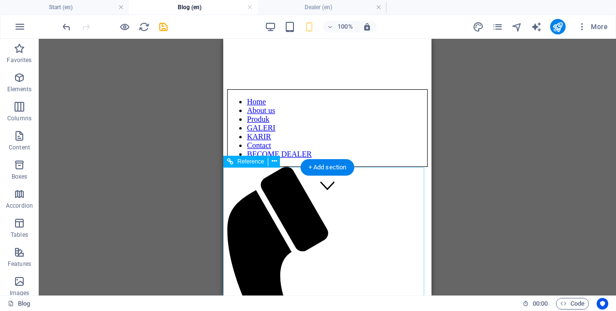
scroll to position [97, 0]
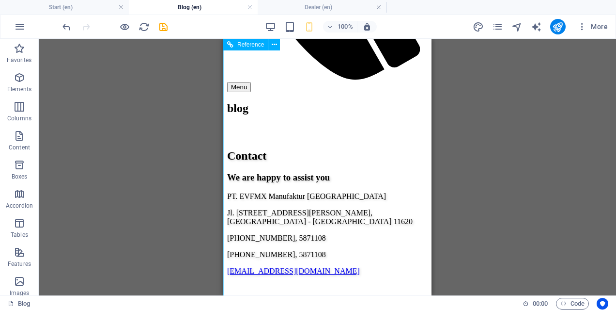
scroll to position [291, 0]
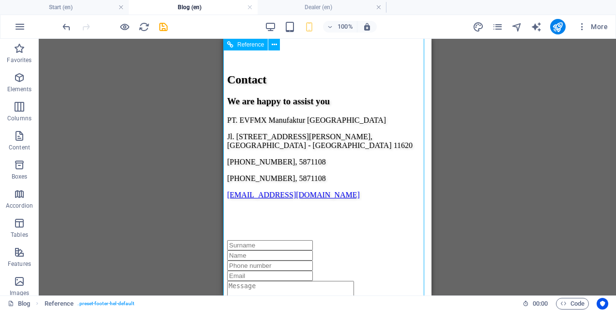
scroll to position [522, 0]
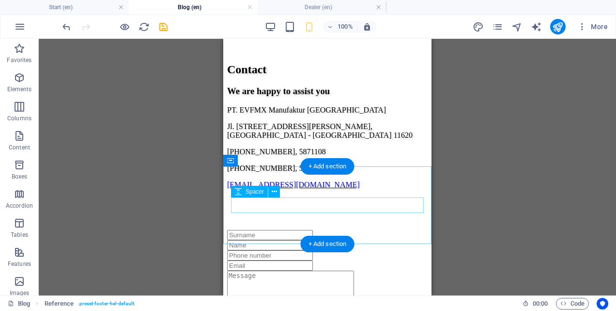
scroll to position [0, 0]
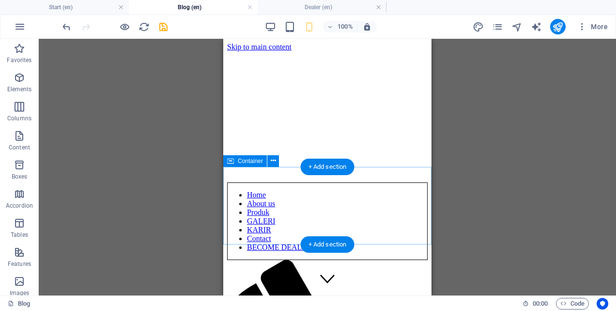
click at [335, 171] on div "+ Add section" at bounding box center [328, 166] width 54 height 16
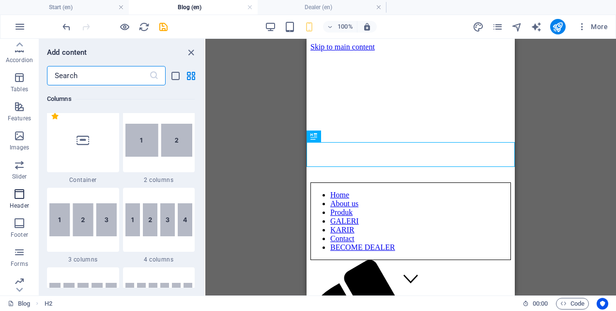
scroll to position [179, 0]
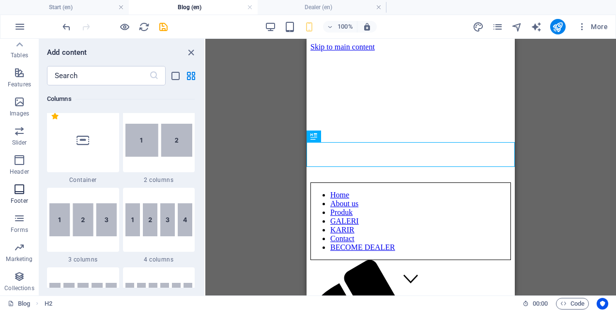
click at [18, 190] on icon "button" at bounding box center [20, 189] width 12 height 12
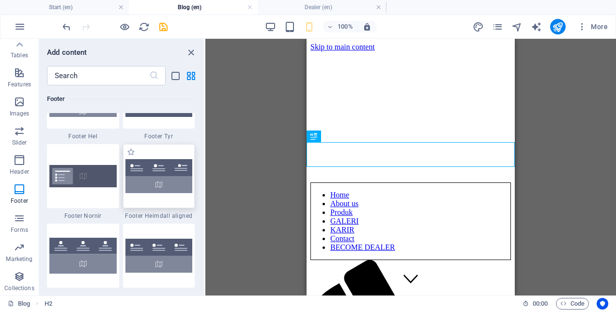
scroll to position [6511, 0]
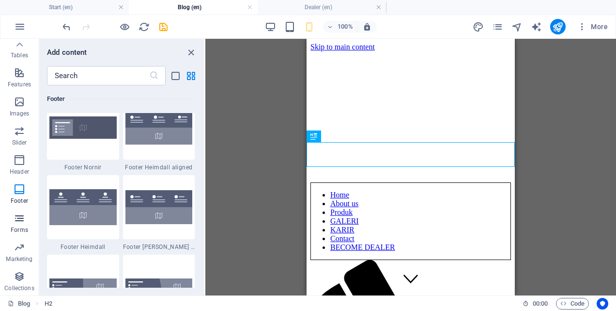
click at [21, 226] on p "Forms" at bounding box center [19, 230] width 17 height 8
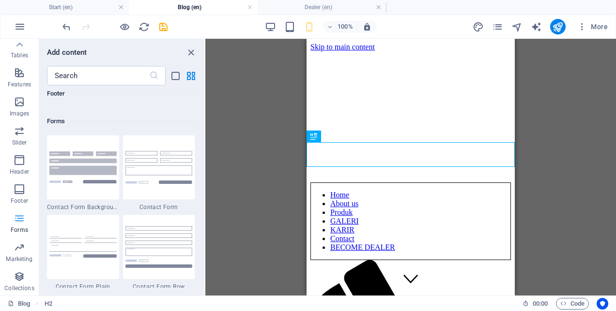
scroll to position [7074, 0]
